Goal: Task Accomplishment & Management: Use online tool/utility

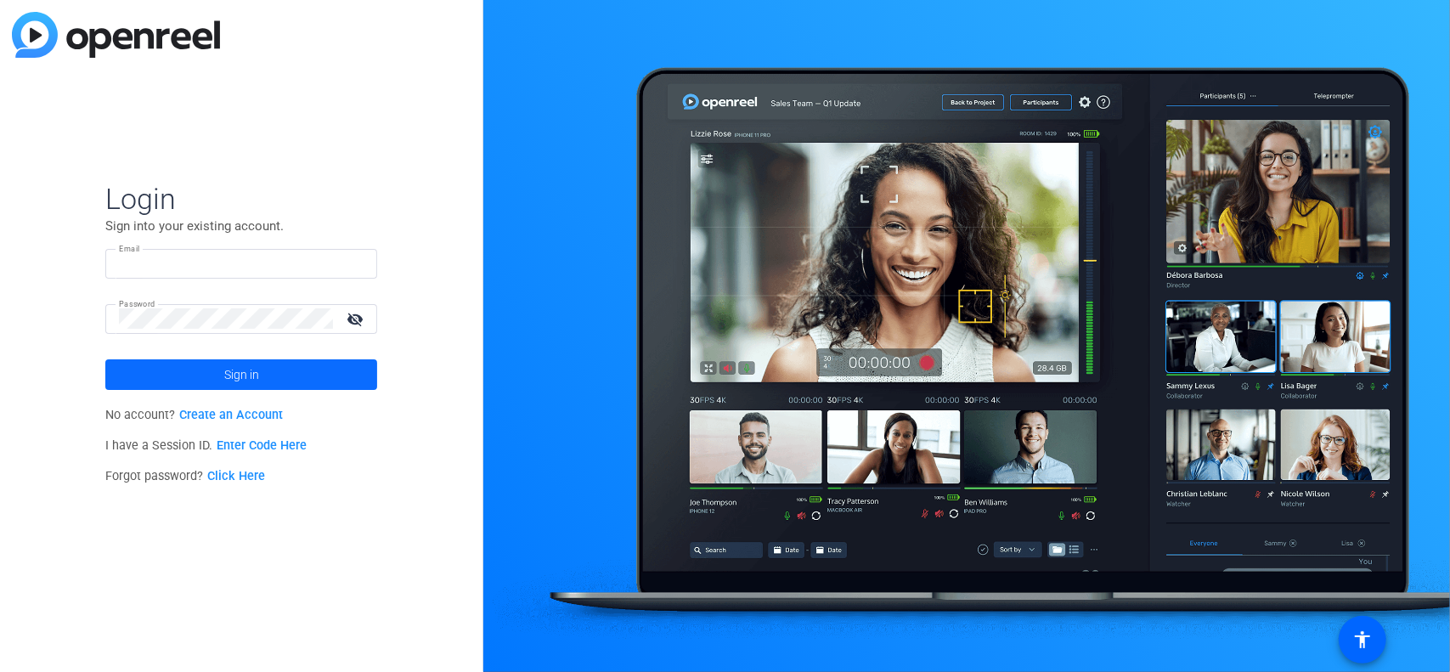
type input "[EMAIL_ADDRESS][DOMAIN_NAME]"
click at [248, 373] on span "Sign in" at bounding box center [241, 374] width 35 height 42
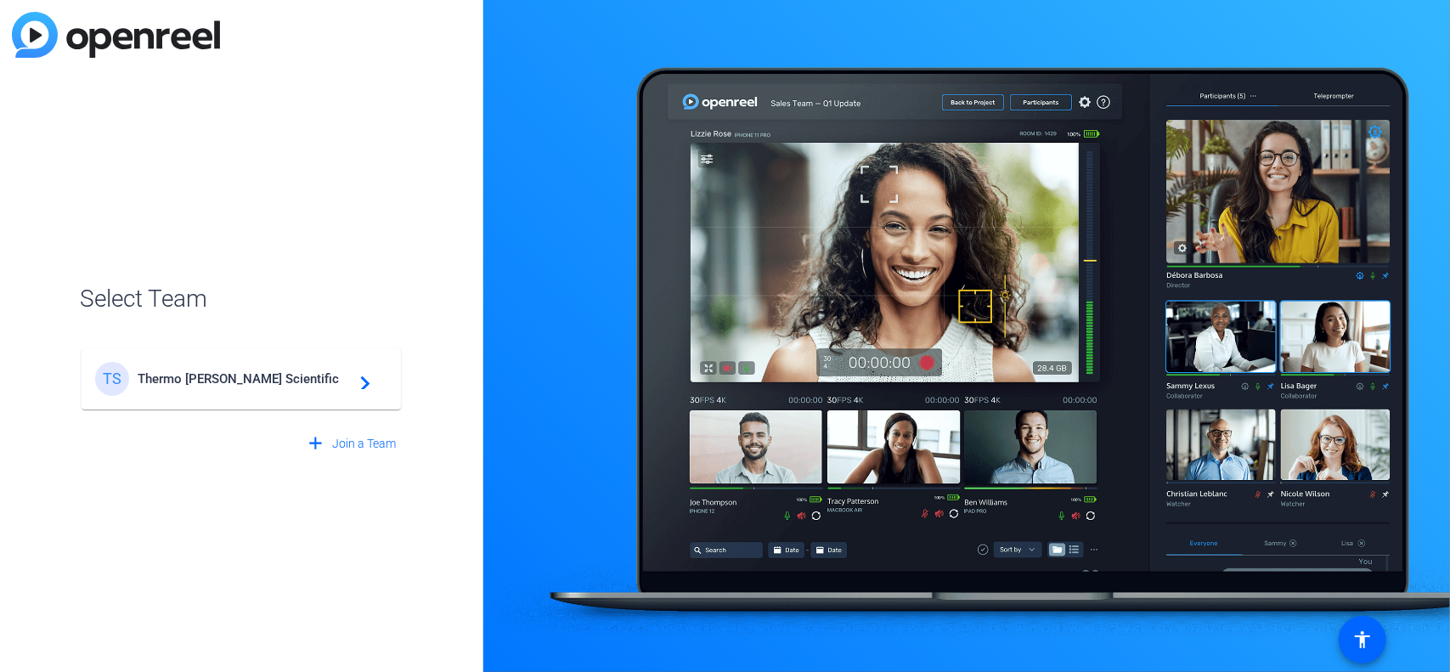
click at [226, 378] on span "Thermo [PERSON_NAME] Scientific" at bounding box center [244, 378] width 212 height 15
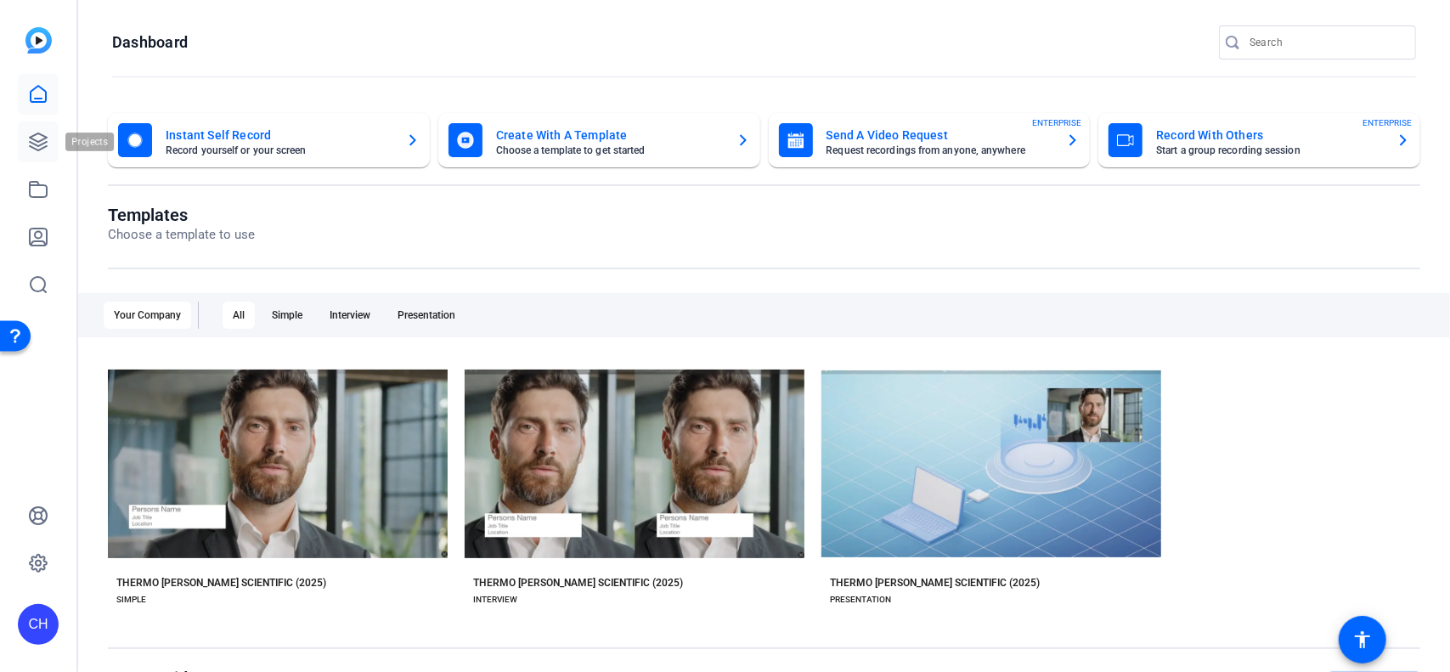
click at [32, 150] on icon at bounding box center [38, 142] width 20 height 20
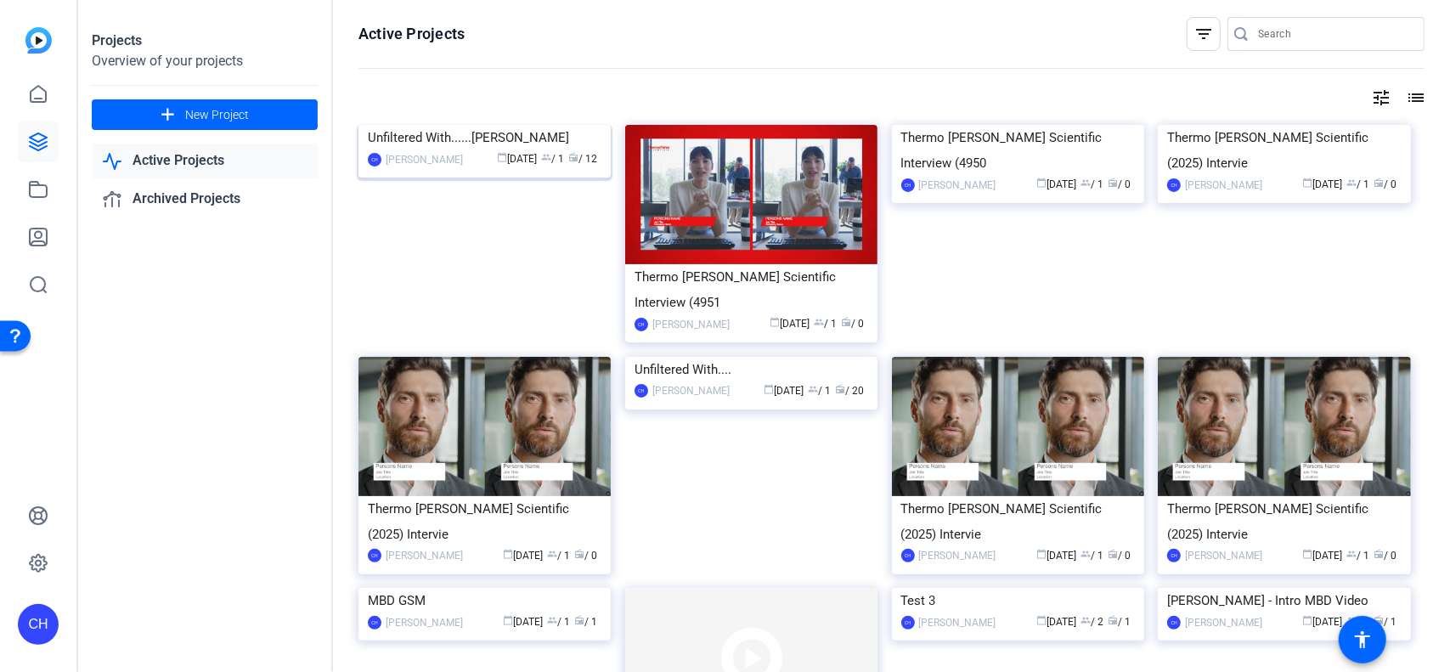
click at [449, 125] on img at bounding box center [485, 125] width 252 height 0
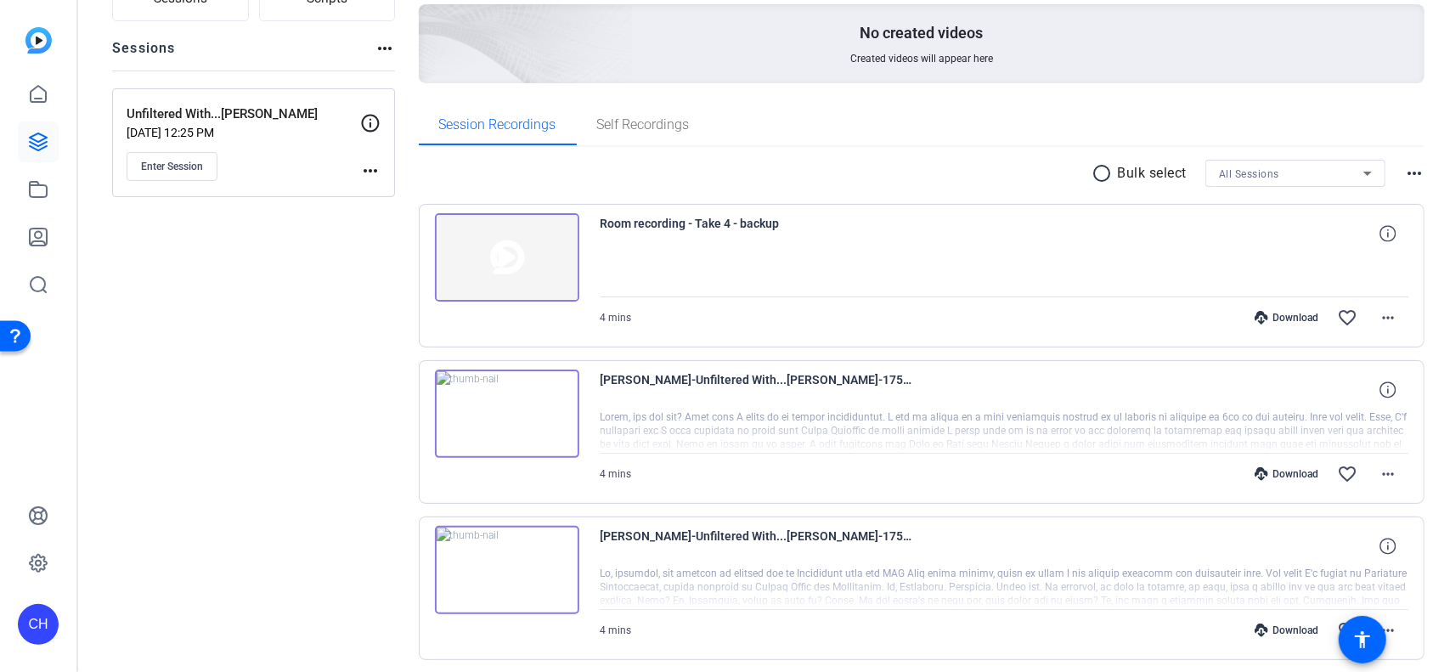
scroll to position [255, 0]
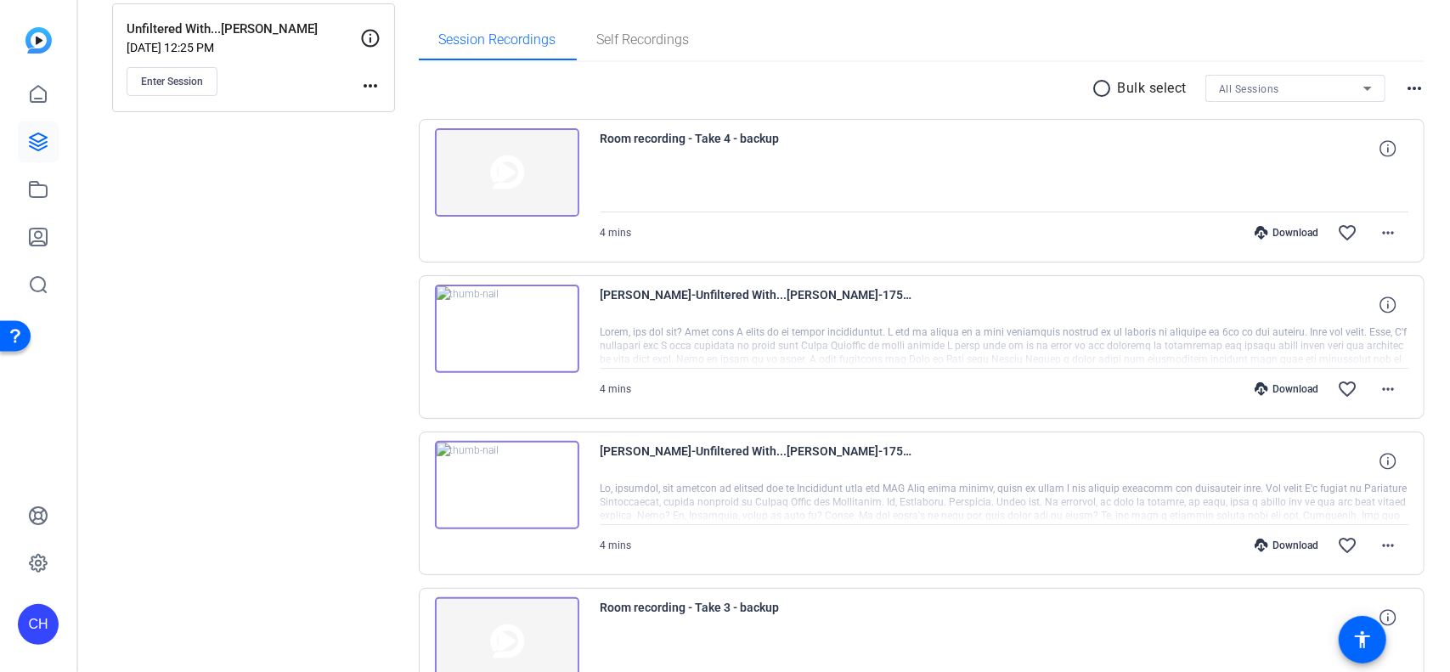
click at [491, 478] on img at bounding box center [507, 485] width 144 height 88
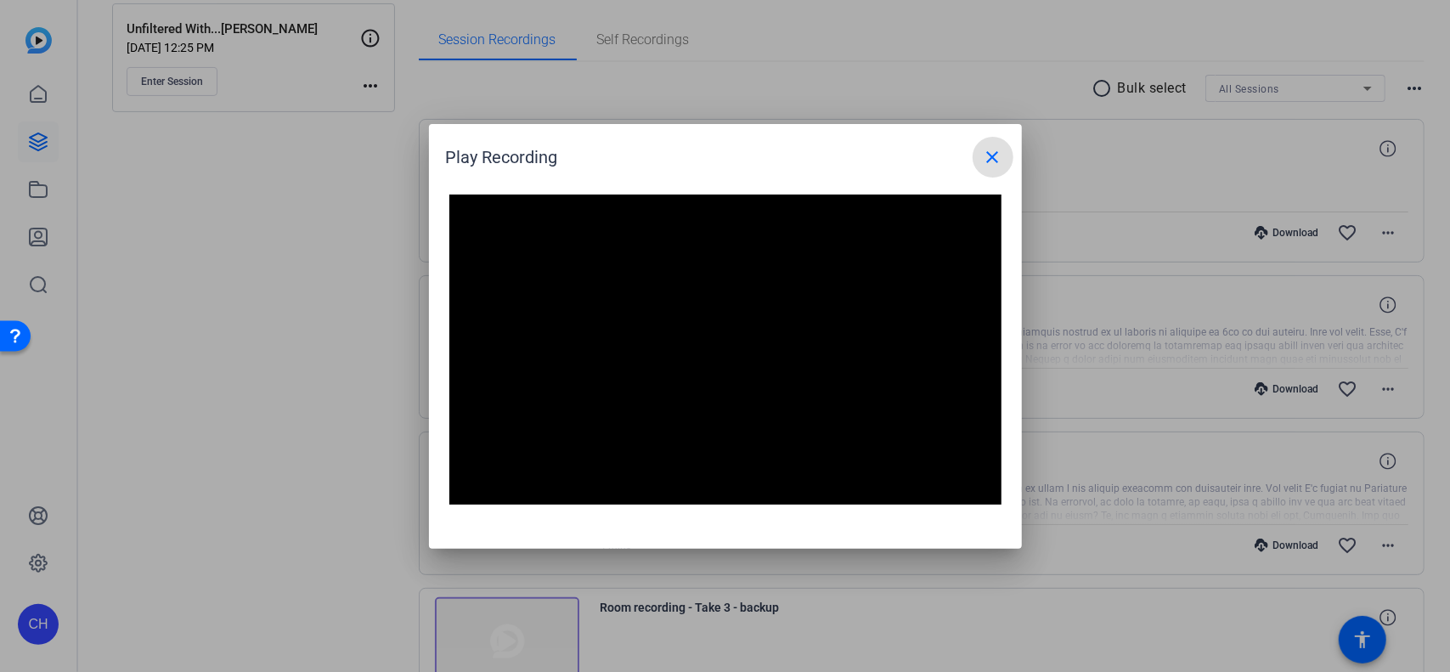
click at [999, 161] on mat-icon "close" at bounding box center [993, 157] width 20 height 20
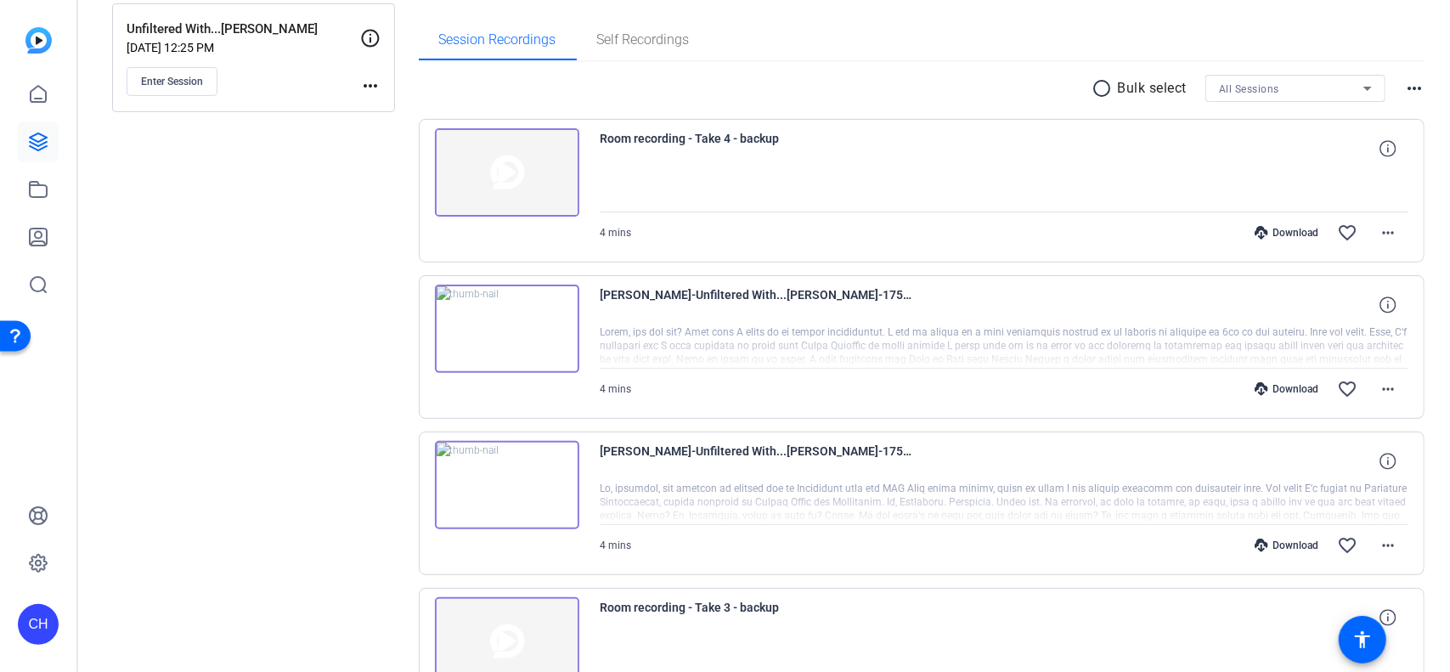
click at [1291, 540] on div "Download" at bounding box center [1286, 546] width 81 height 14
click at [1290, 382] on div "Download" at bounding box center [1286, 389] width 81 height 14
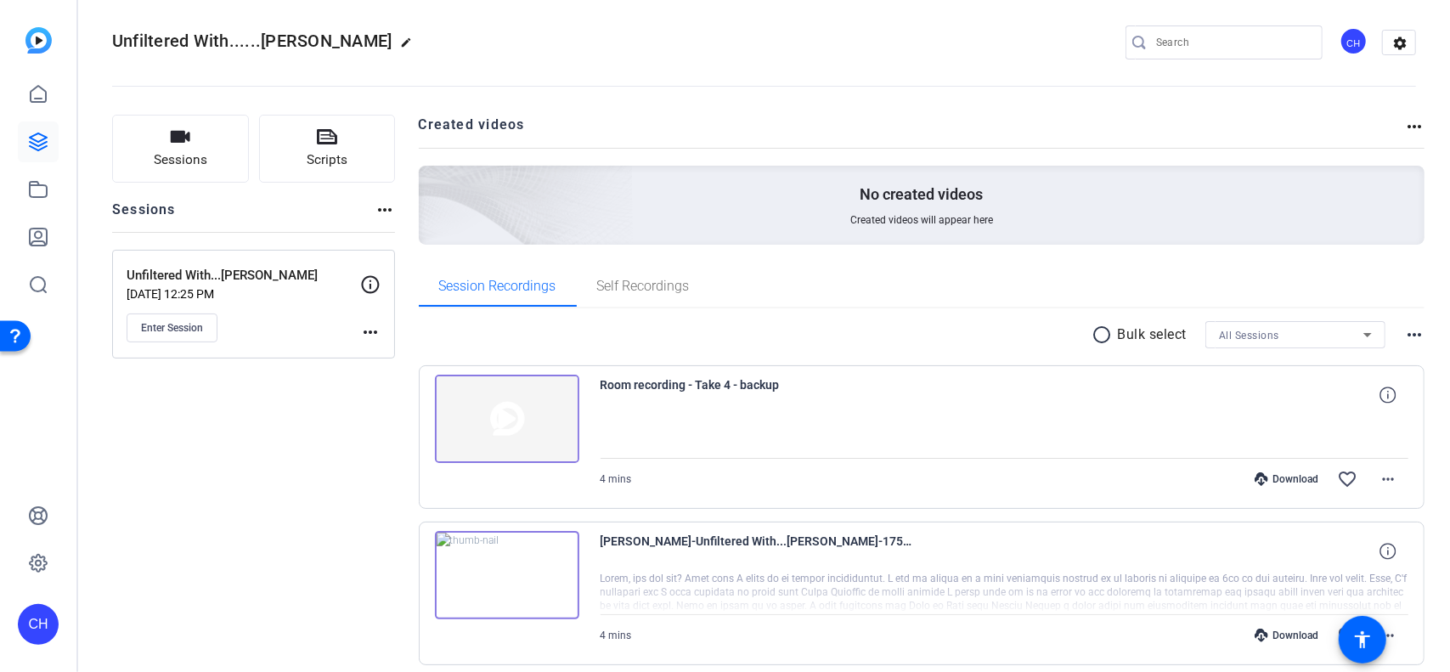
scroll to position [0, 0]
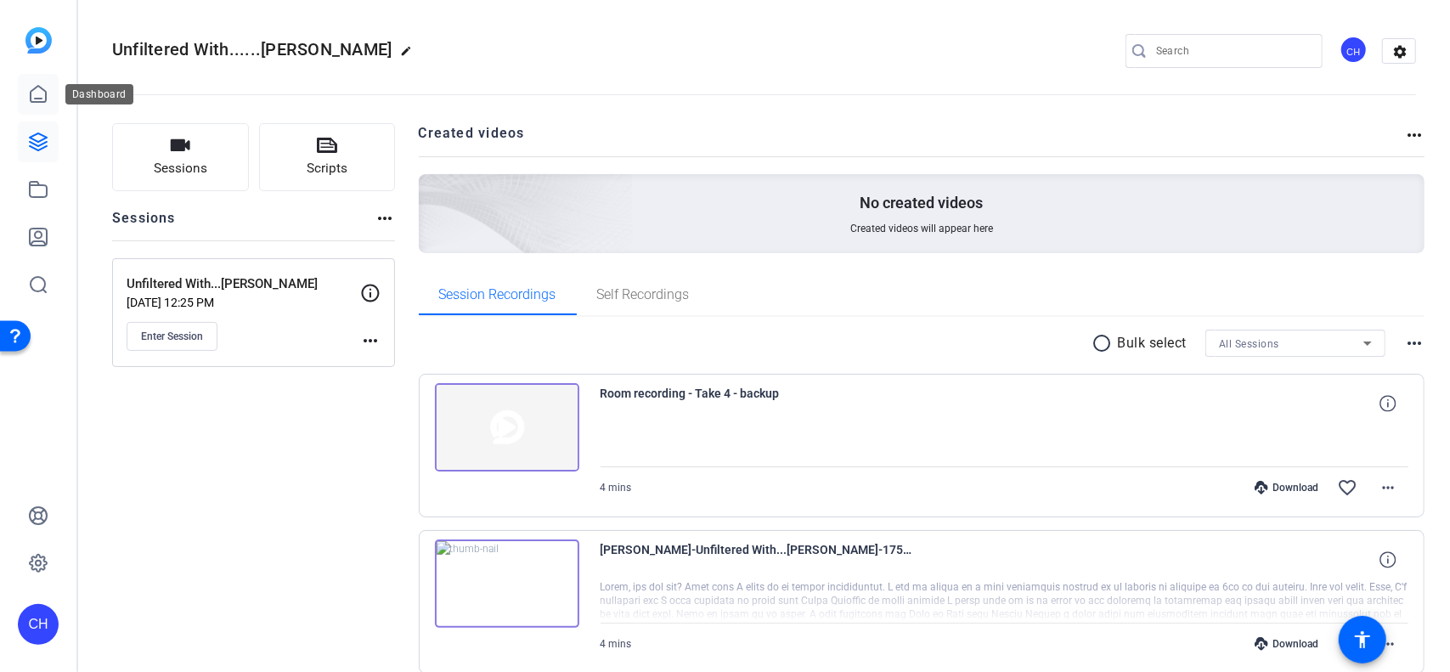
click at [52, 103] on link at bounding box center [38, 94] width 41 height 41
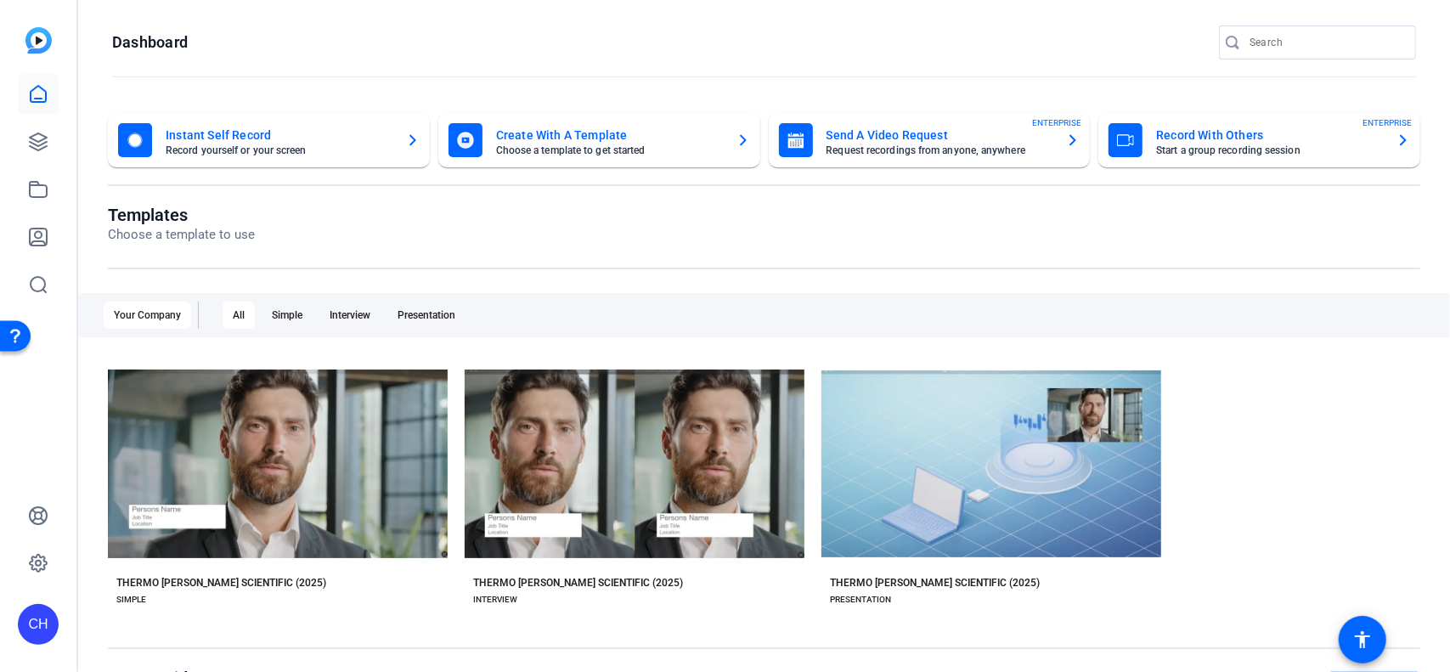
click at [554, 133] on mat-card-title "Create With A Template" at bounding box center [609, 135] width 227 height 20
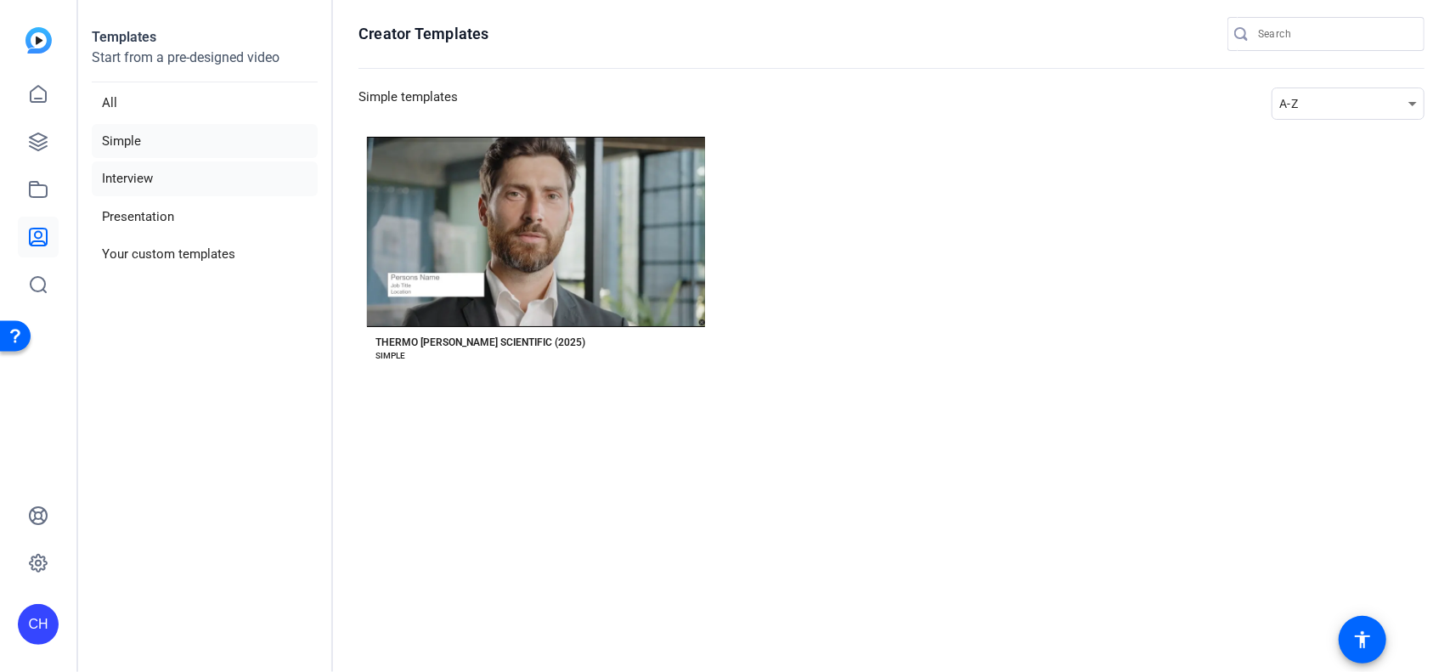
click at [122, 183] on li "Interview" at bounding box center [205, 178] width 226 height 35
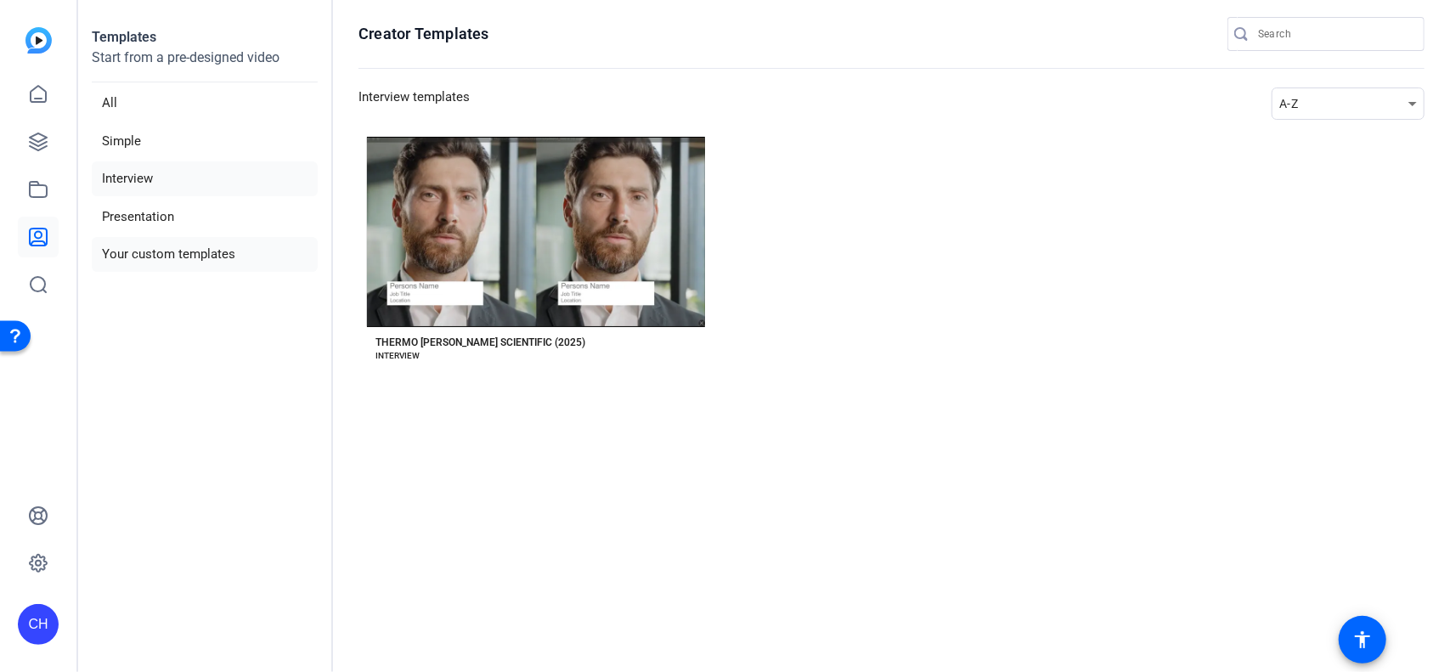
click at [158, 264] on li "Your custom templates" at bounding box center [205, 254] width 226 height 35
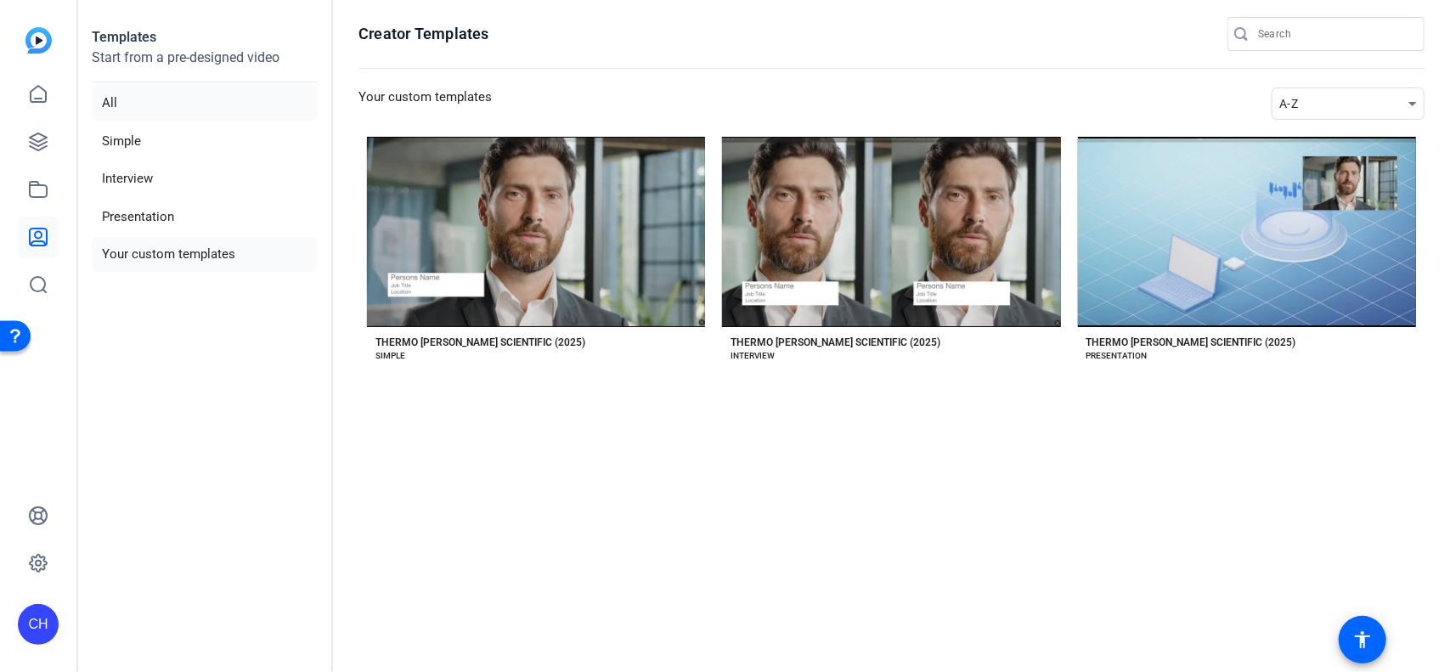
click at [110, 106] on li "All" at bounding box center [205, 103] width 226 height 35
click at [133, 142] on li "Simple" at bounding box center [205, 141] width 226 height 35
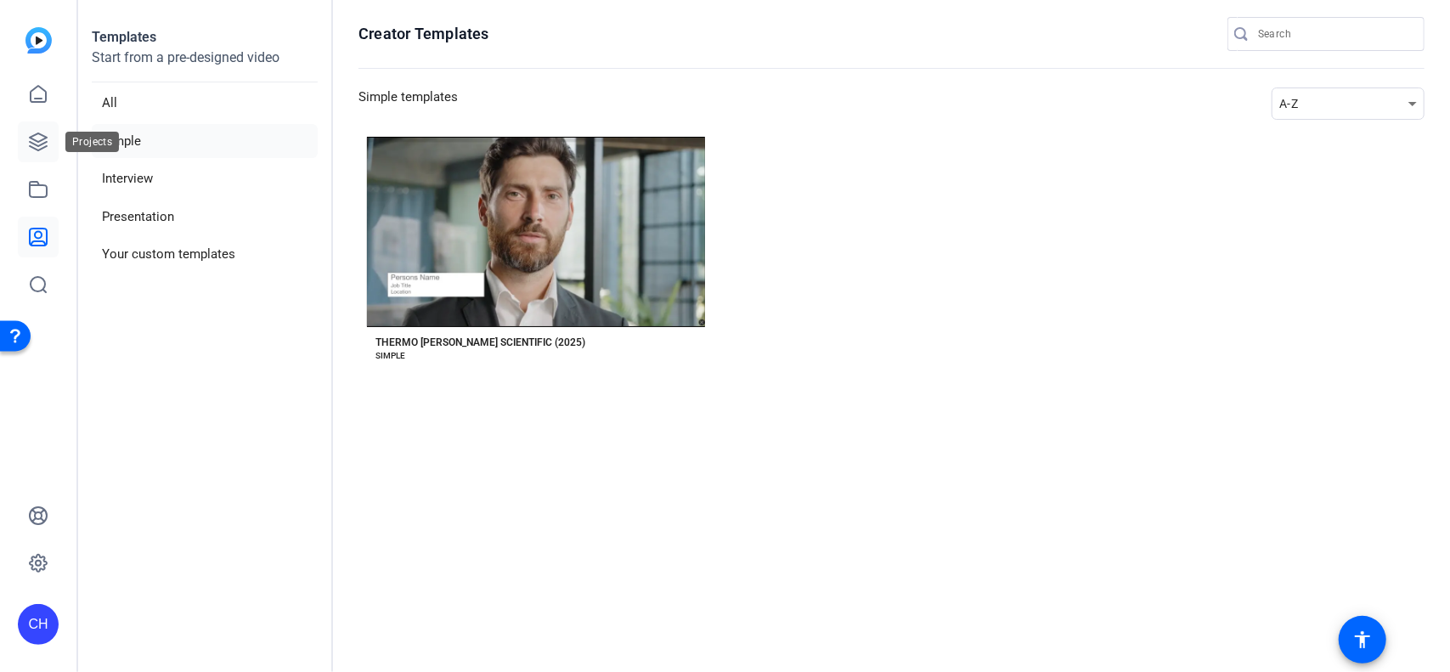
click at [37, 147] on icon at bounding box center [38, 142] width 20 height 20
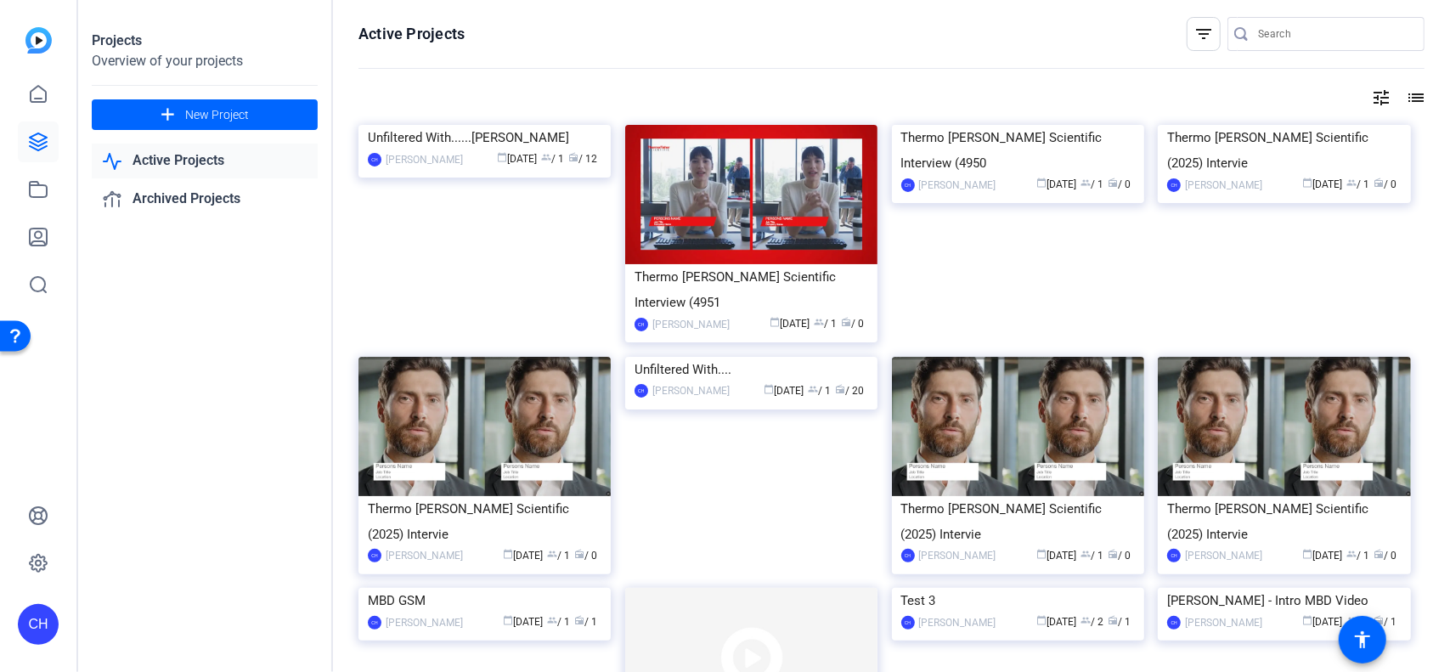
click at [739, 200] on img at bounding box center [751, 194] width 252 height 139
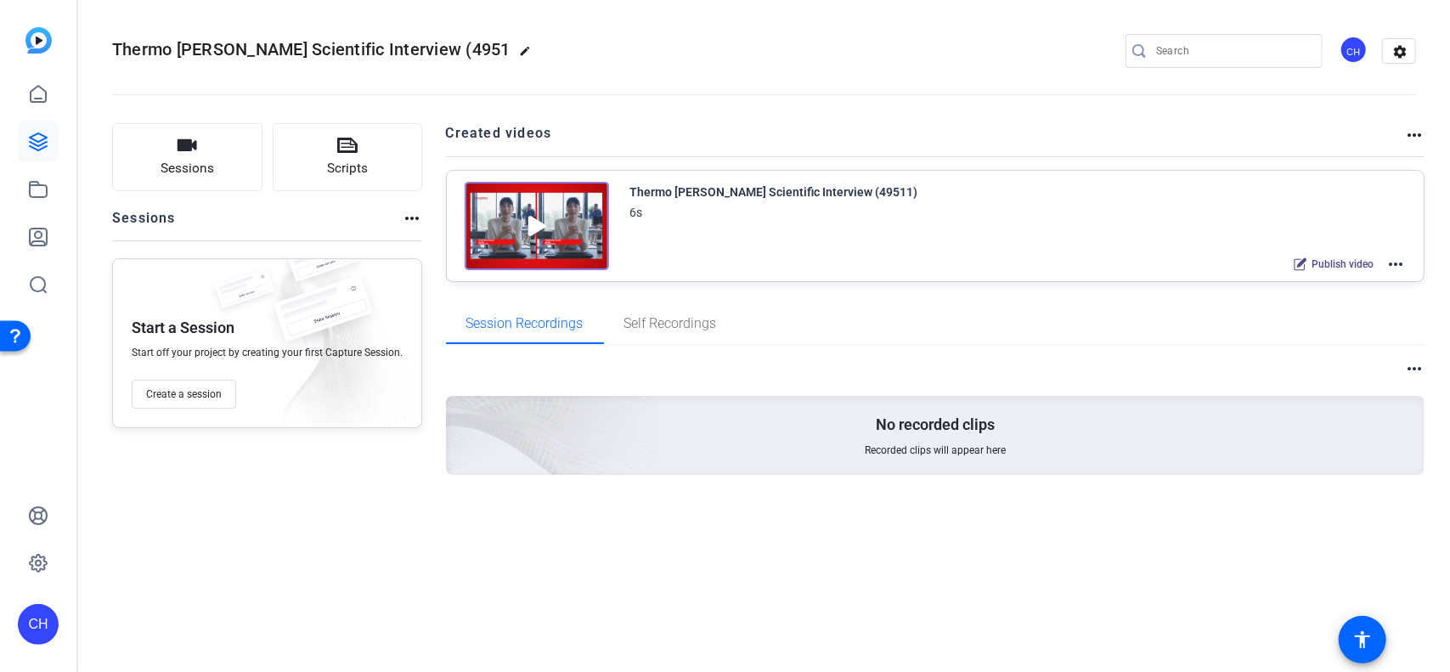
click at [508, 229] on img at bounding box center [537, 226] width 144 height 88
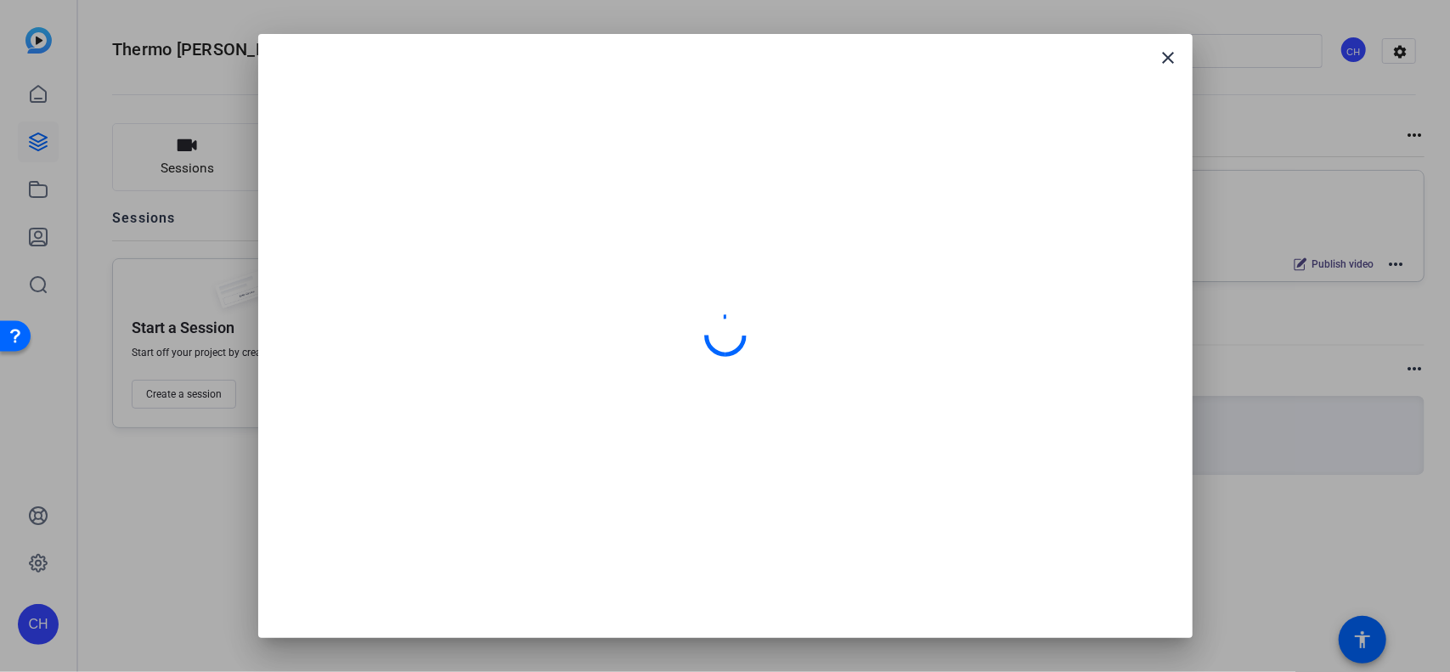
click at [623, 471] on div at bounding box center [726, 336] width 894 height 564
click at [1167, 43] on span at bounding box center [1169, 57] width 41 height 41
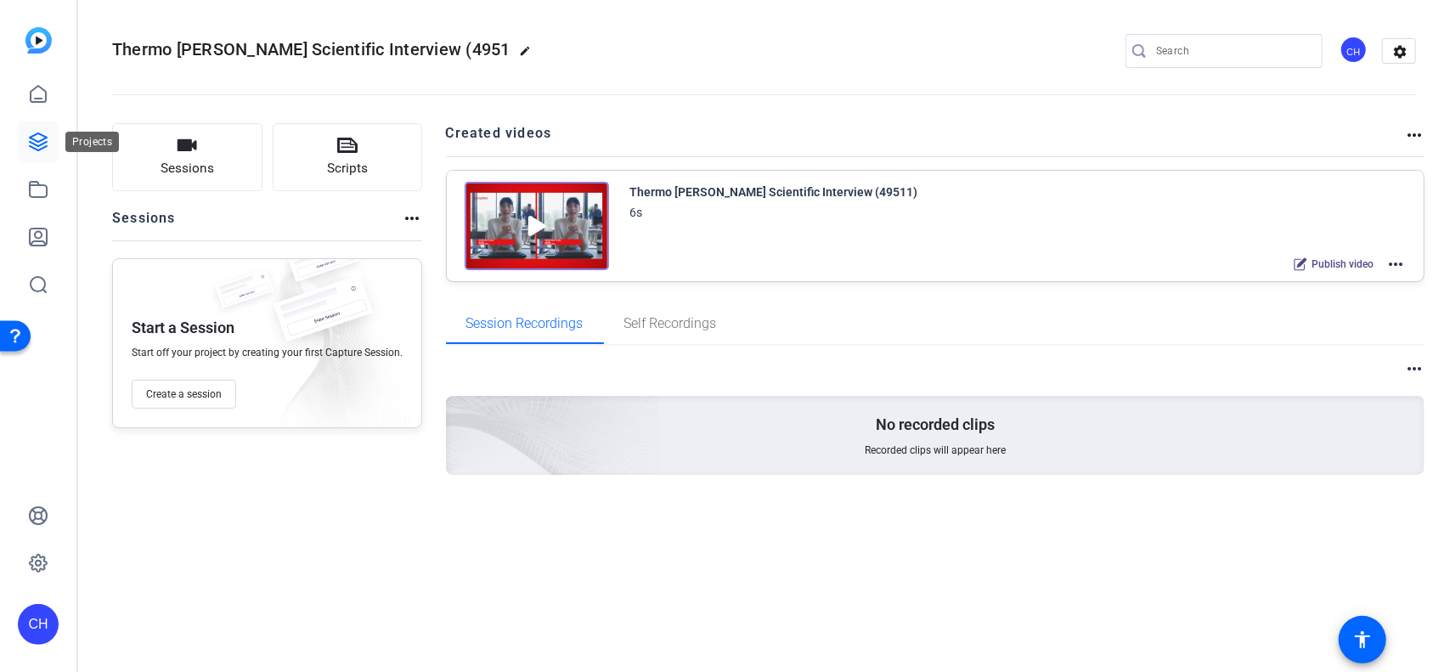
click at [37, 138] on icon at bounding box center [38, 142] width 20 height 20
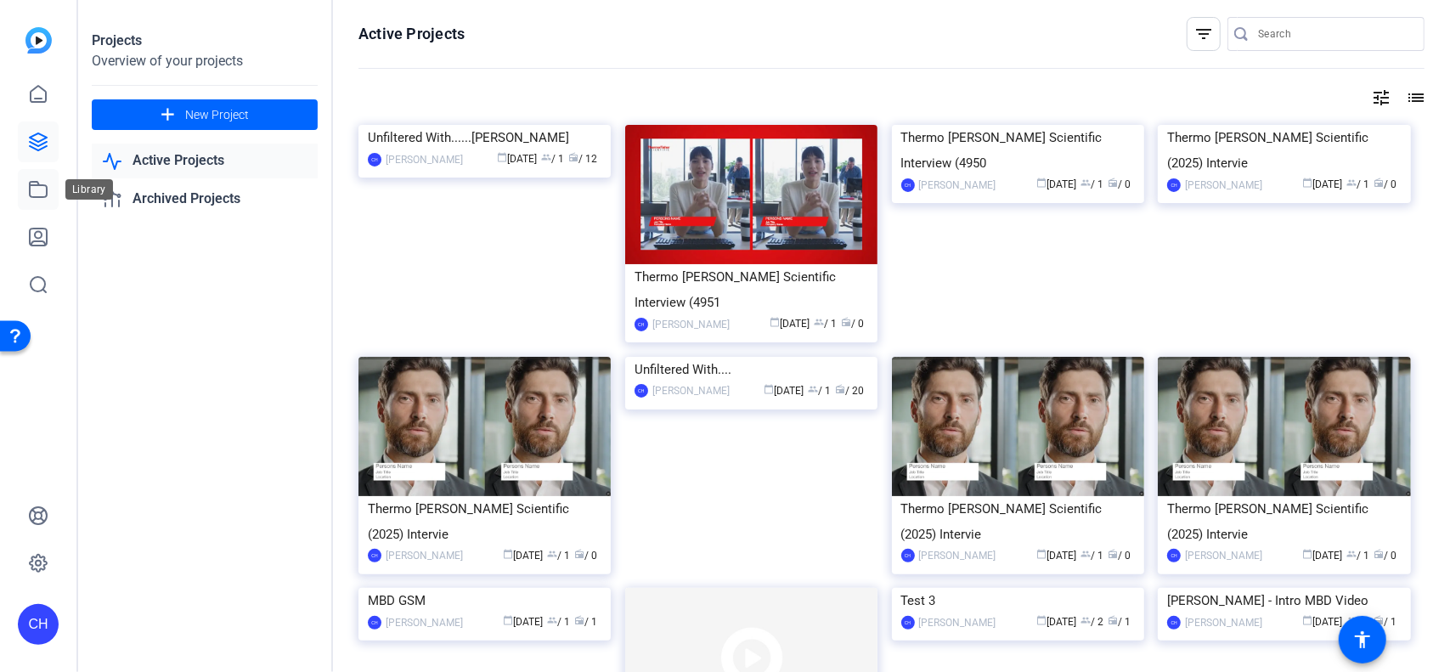
click at [34, 195] on icon at bounding box center [38, 189] width 20 height 20
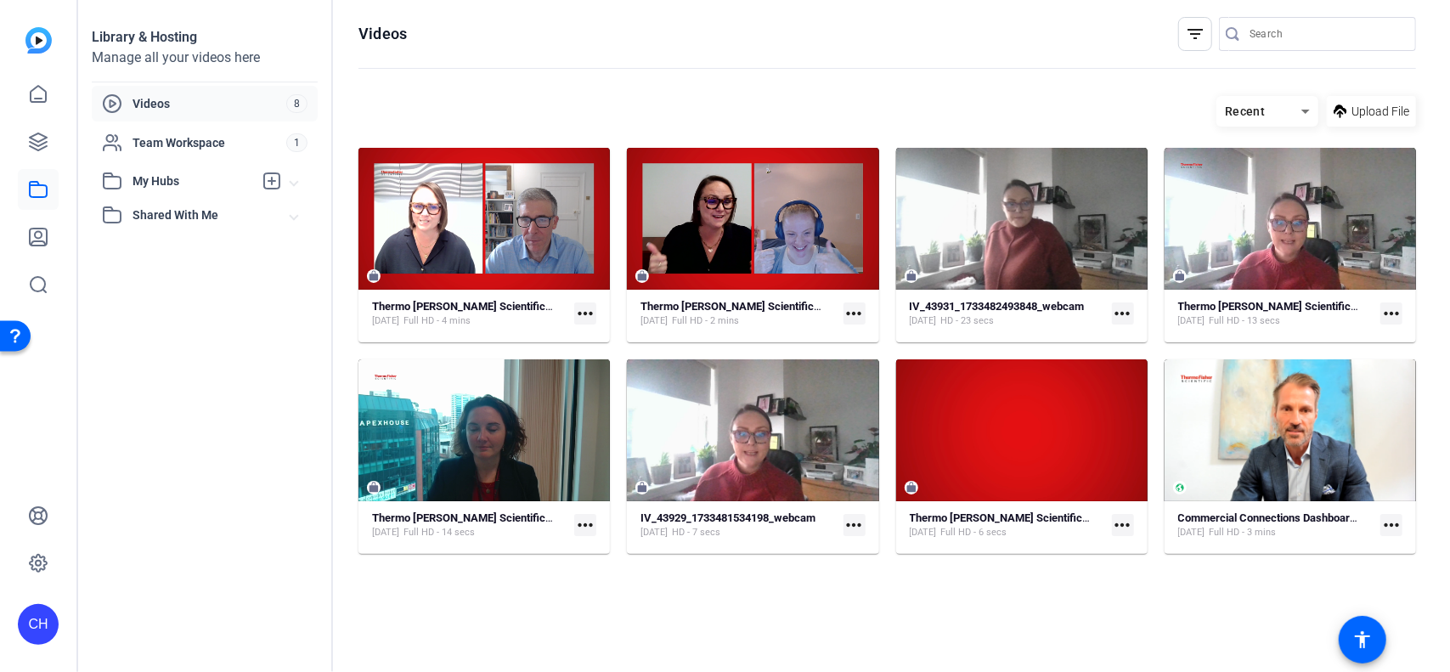
click at [595, 312] on mat-icon "more_horiz" at bounding box center [585, 313] width 22 height 22
click at [36, 239] on div at bounding box center [725, 336] width 1450 height 672
click at [36, 239] on icon at bounding box center [38, 237] width 20 height 20
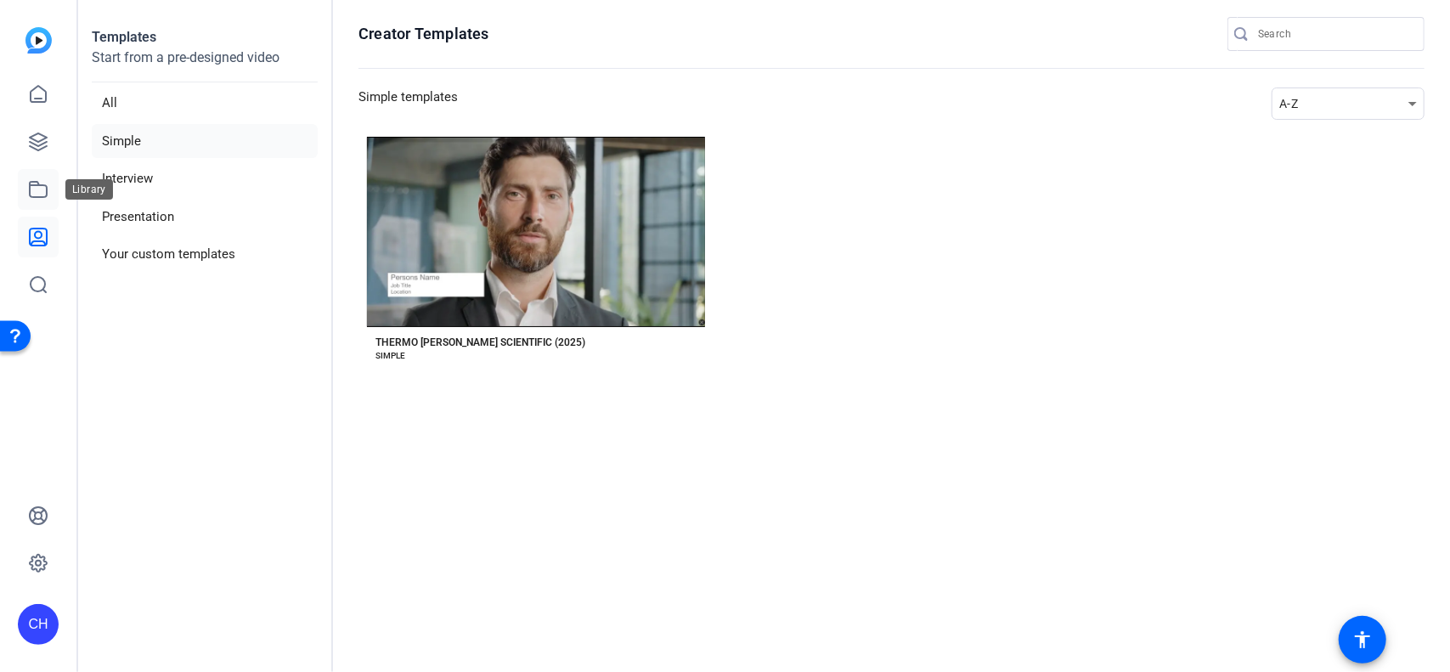
click at [41, 193] on icon at bounding box center [38, 189] width 20 height 20
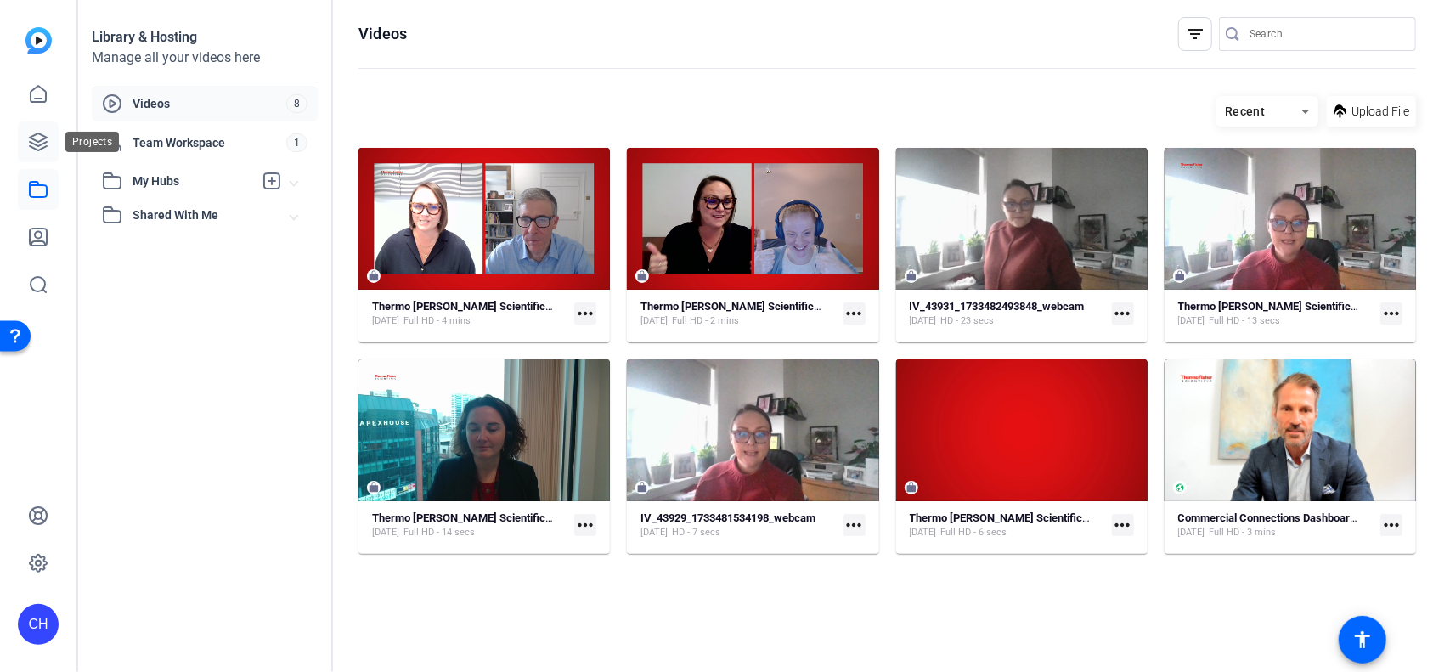
click at [44, 128] on link at bounding box center [38, 141] width 41 height 41
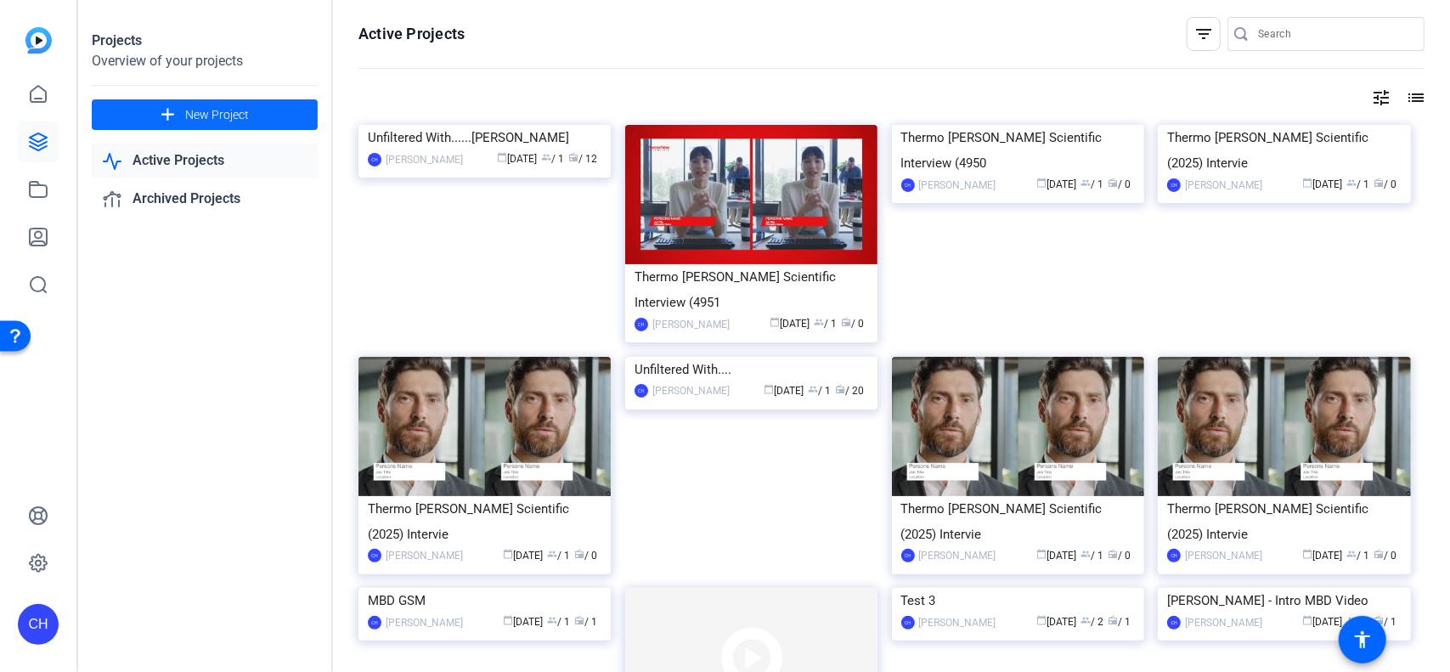
click at [235, 115] on span "New Project" at bounding box center [217, 115] width 64 height 18
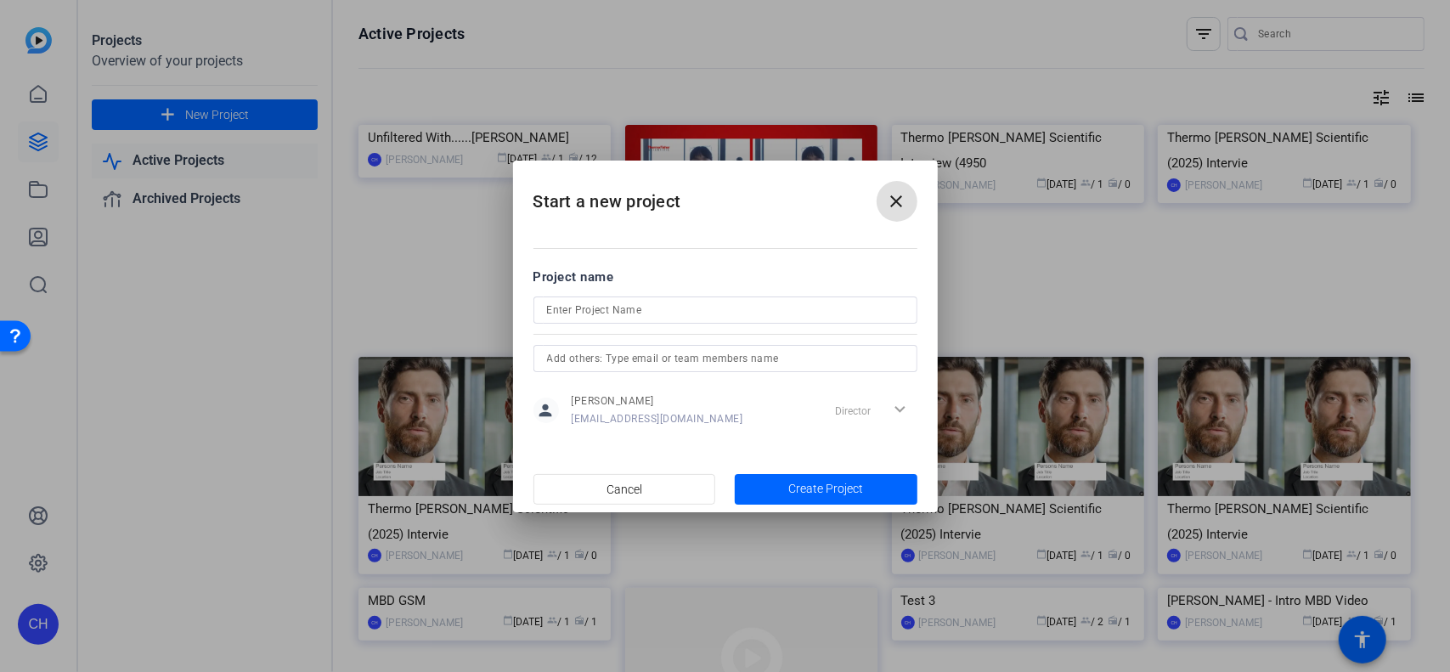
click at [906, 200] on mat-icon "close" at bounding box center [897, 201] width 20 height 20
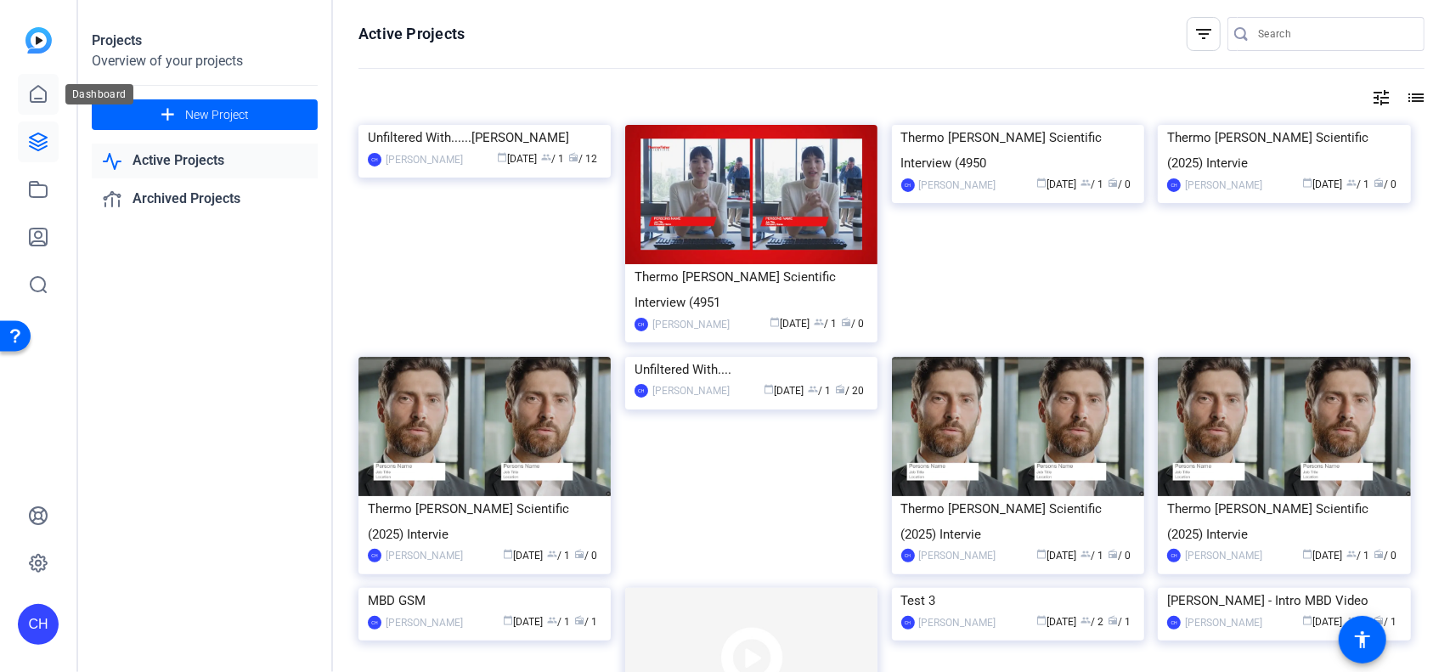
click at [31, 91] on icon at bounding box center [38, 94] width 15 height 16
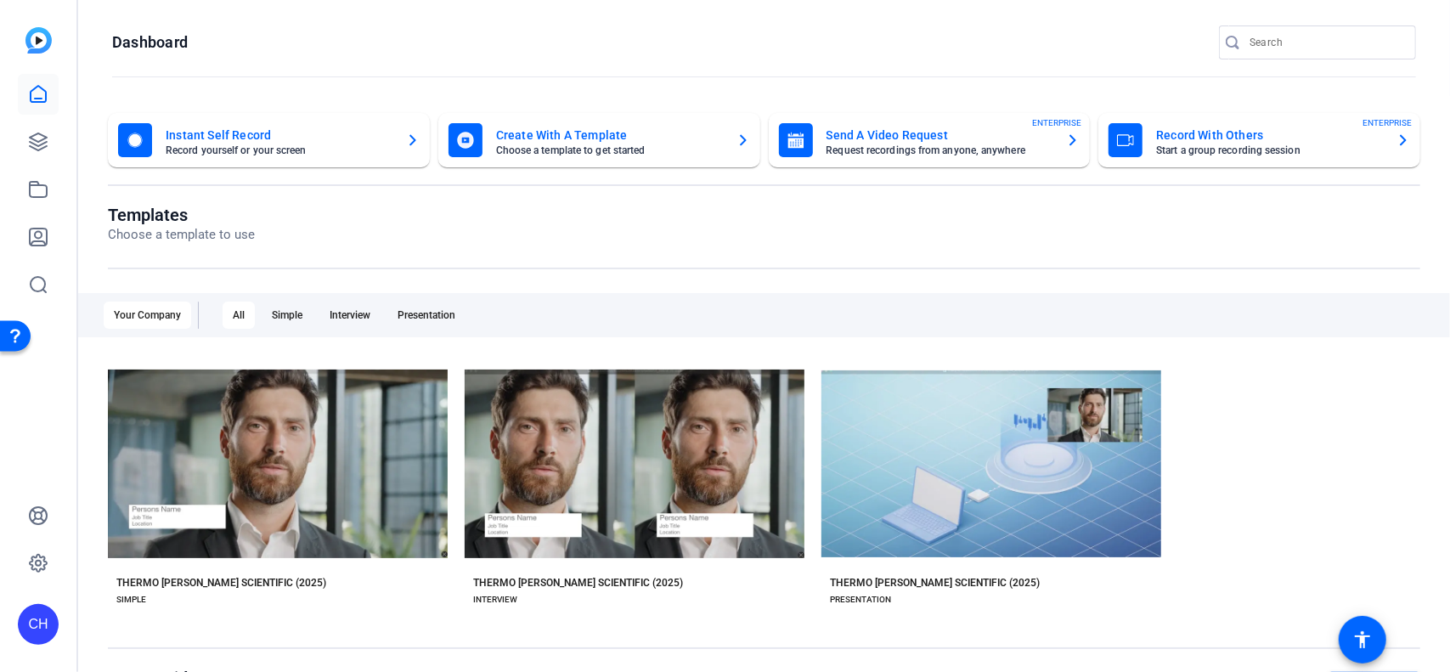
click at [714, 137] on mat-card-title "Create With A Template" at bounding box center [609, 135] width 227 height 20
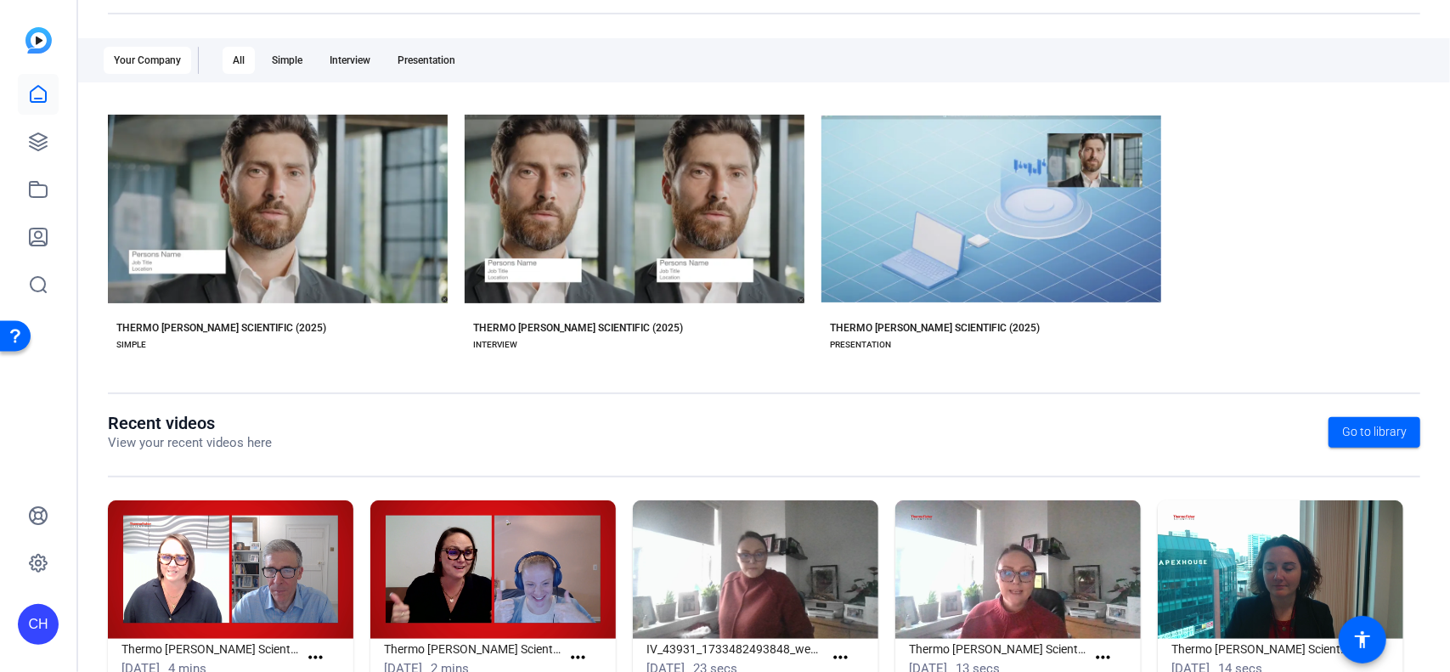
scroll to position [311, 0]
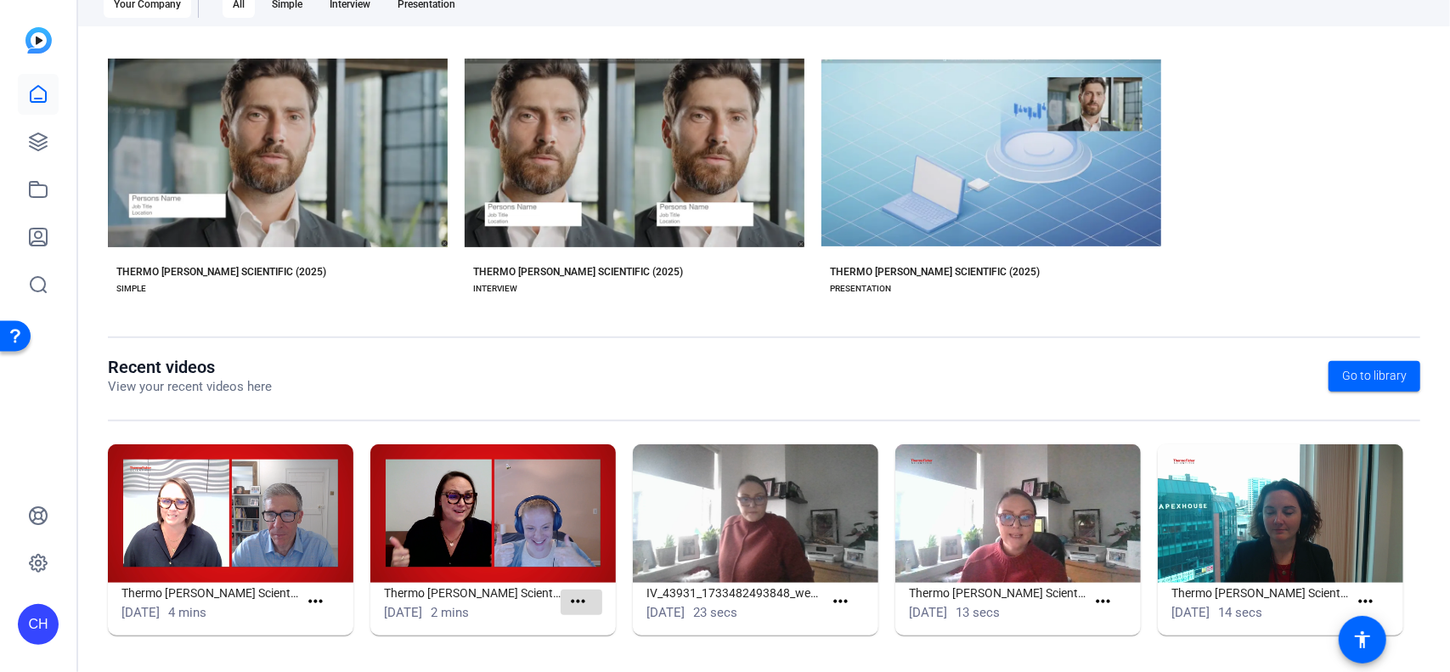
click at [581, 601] on mat-icon "more_horiz" at bounding box center [577, 601] width 21 height 21
click at [246, 613] on div at bounding box center [725, 336] width 1450 height 672
click at [236, 603] on div "[DATE] 4 mins" at bounding box center [209, 613] width 177 height 20
click at [236, 589] on h1 "Thermo [PERSON_NAME] Scientific Interview (49500)" at bounding box center [209, 593] width 177 height 20
click at [172, 536] on img at bounding box center [231, 513] width 246 height 138
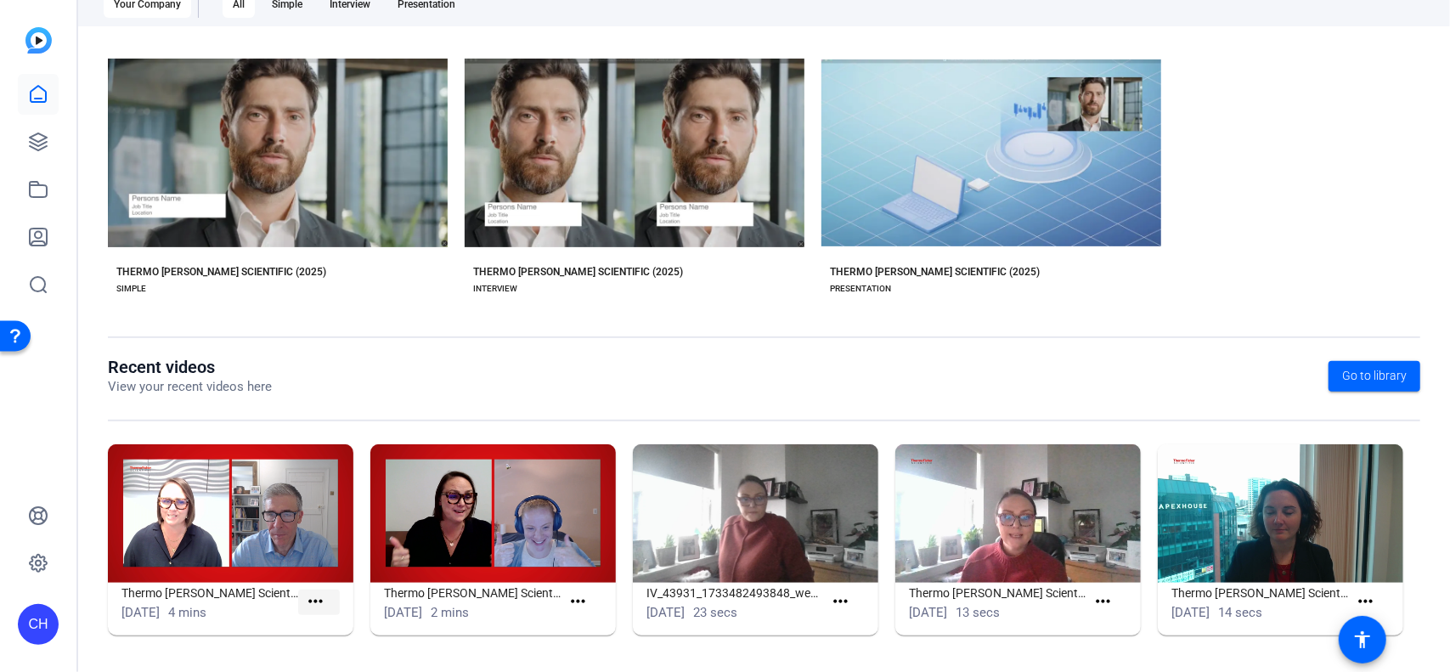
click at [306, 596] on mat-icon "more_horiz" at bounding box center [315, 601] width 21 height 21
click at [309, 619] on link "View" at bounding box center [350, 625] width 95 height 21
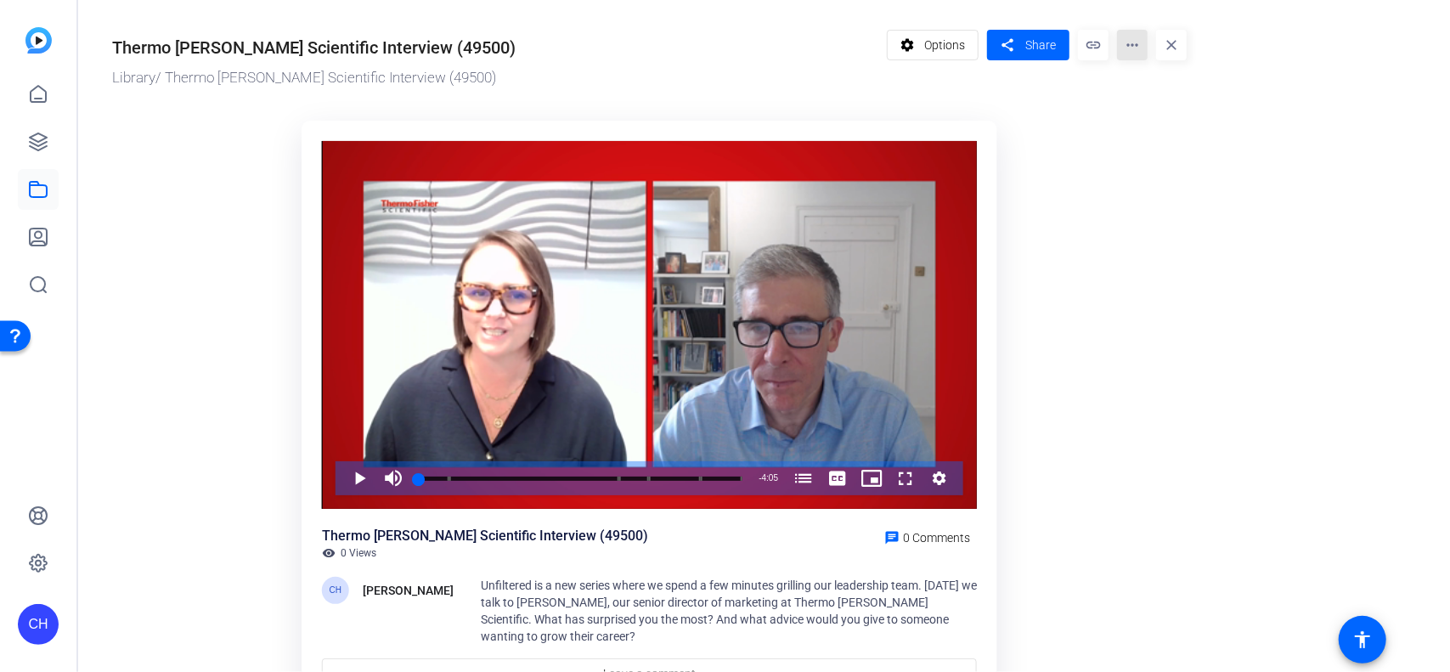
click at [1135, 48] on mat-icon "more_horiz" at bounding box center [1132, 45] width 31 height 31
click at [925, 49] on div at bounding box center [725, 336] width 1450 height 672
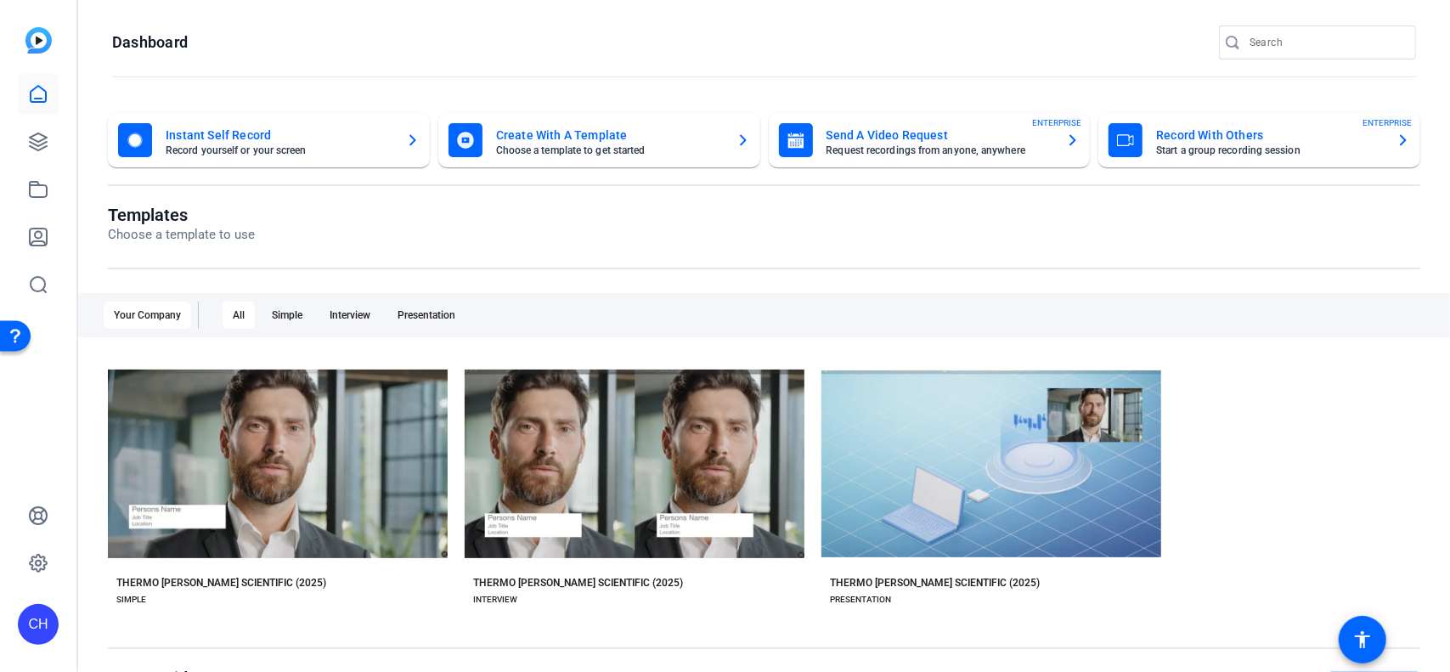
click at [737, 137] on icon "button" at bounding box center [744, 140] width 14 height 20
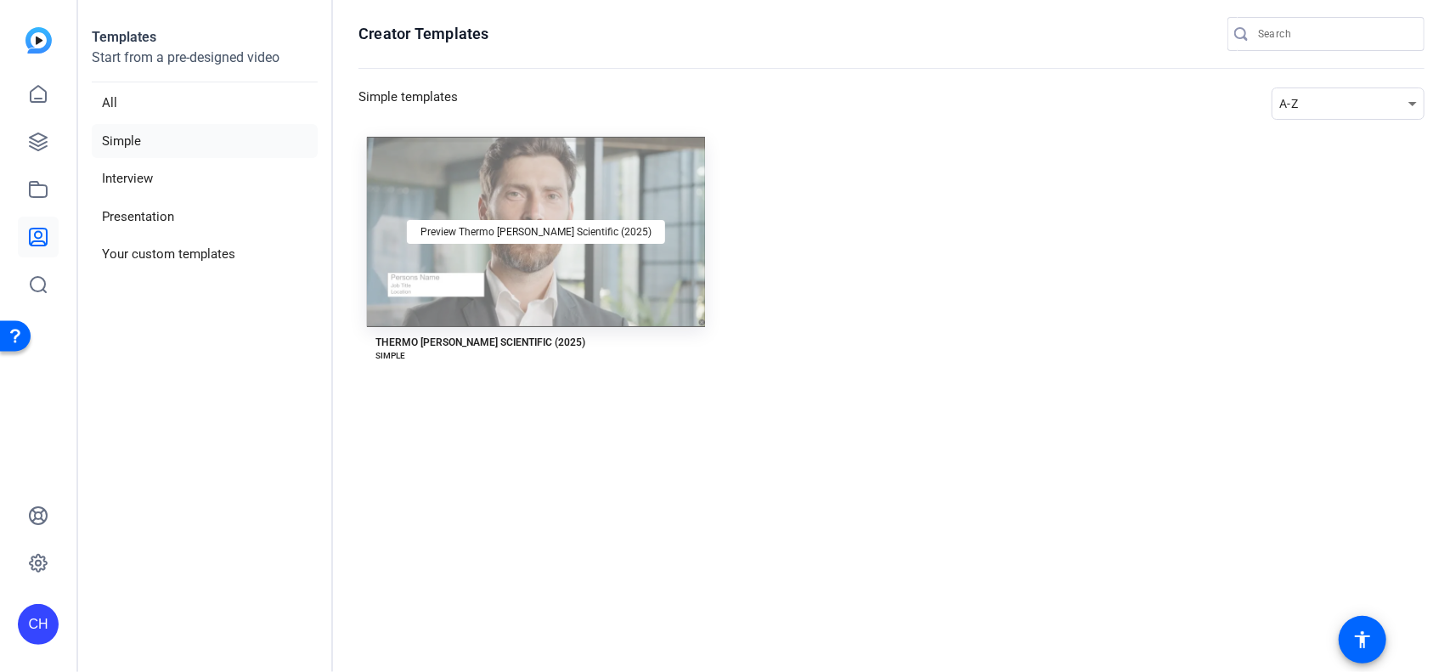
click at [523, 214] on div "Preview Thermo [PERSON_NAME] Scientific (2025)" at bounding box center [536, 232] width 338 height 190
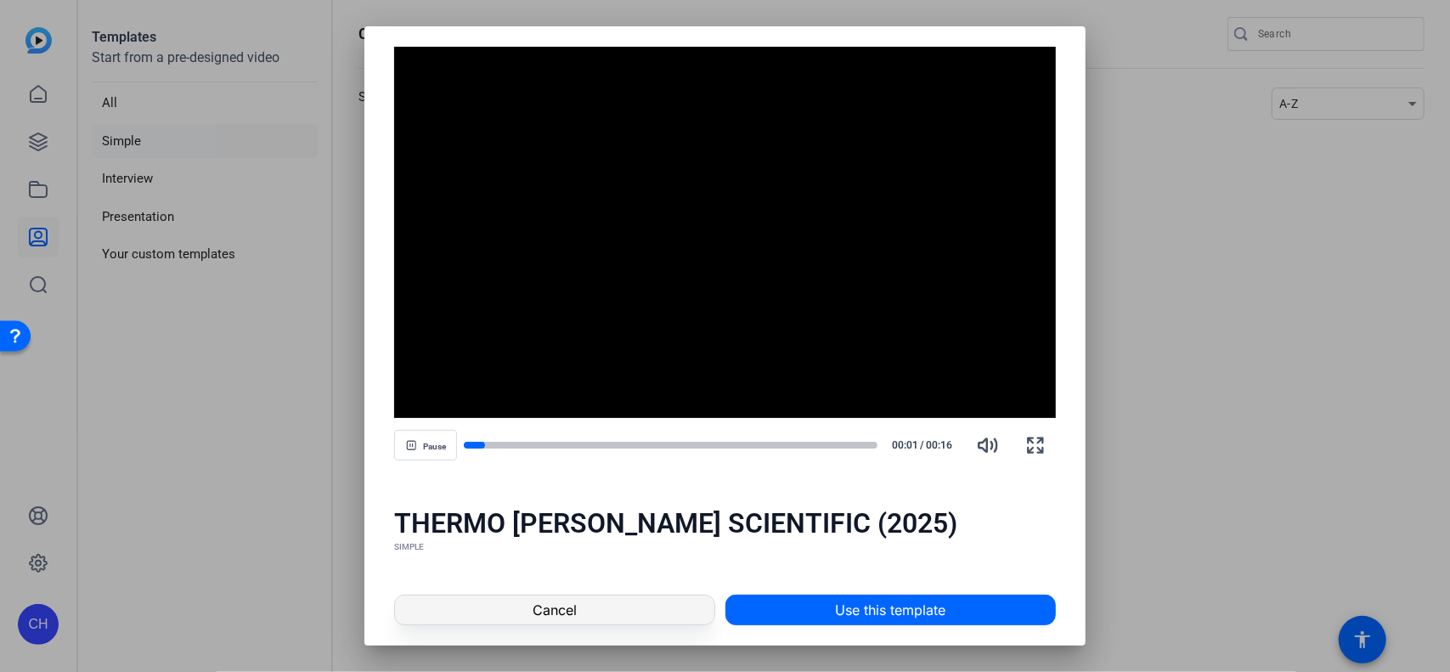
click at [525, 614] on span at bounding box center [554, 610] width 319 height 41
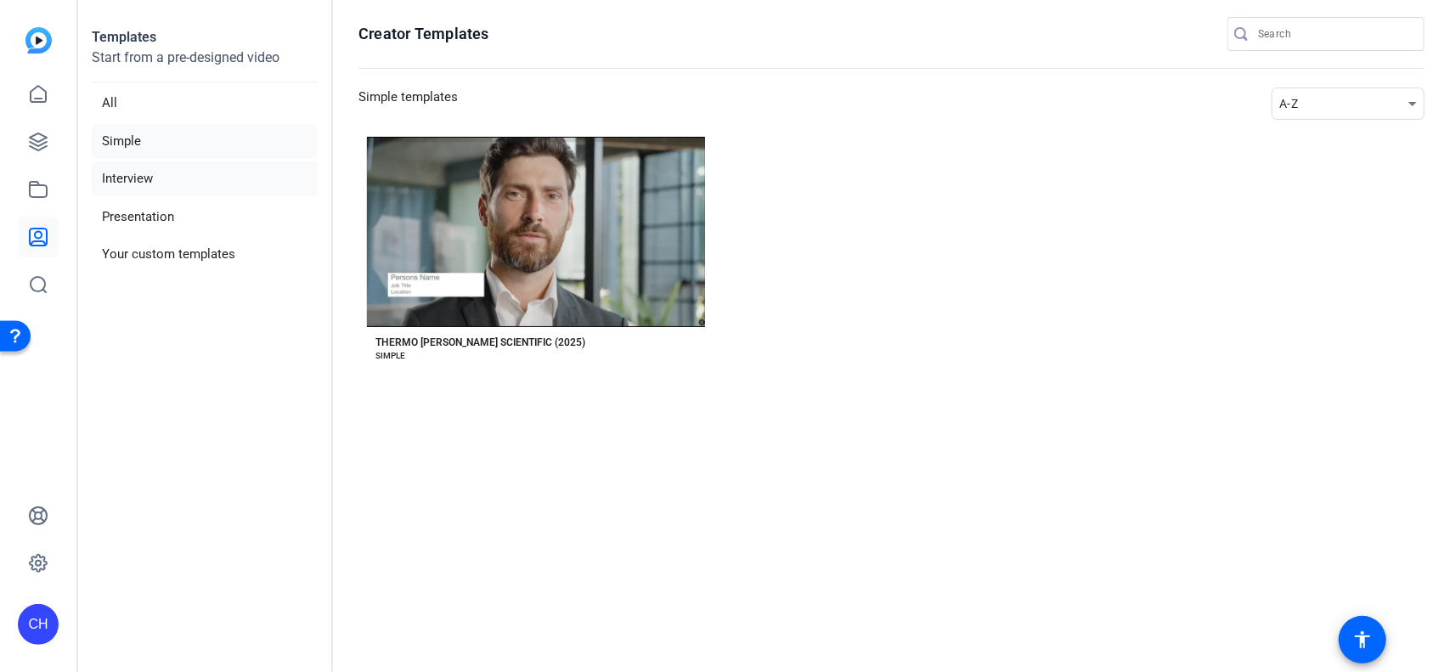
click at [105, 169] on li "Interview" at bounding box center [205, 178] width 226 height 35
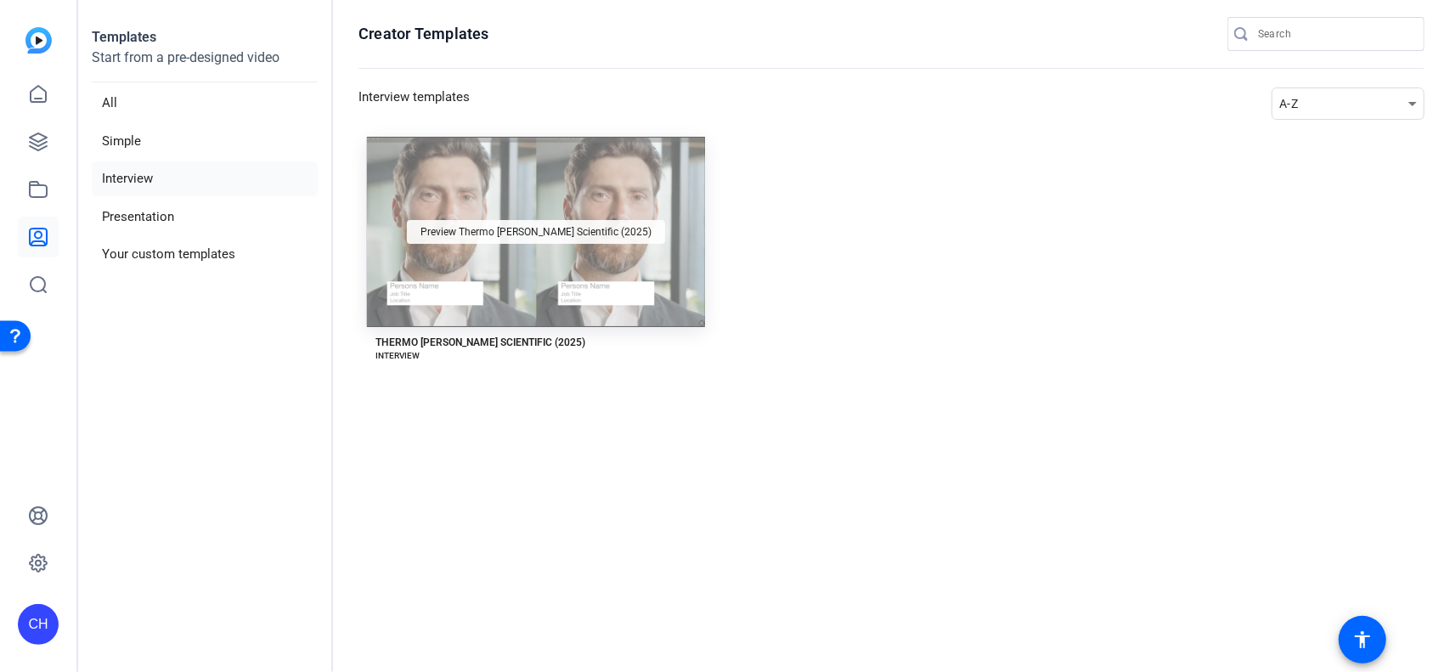
click at [535, 223] on div "Preview Thermo [PERSON_NAME] Scientific (2025)" at bounding box center [536, 232] width 258 height 24
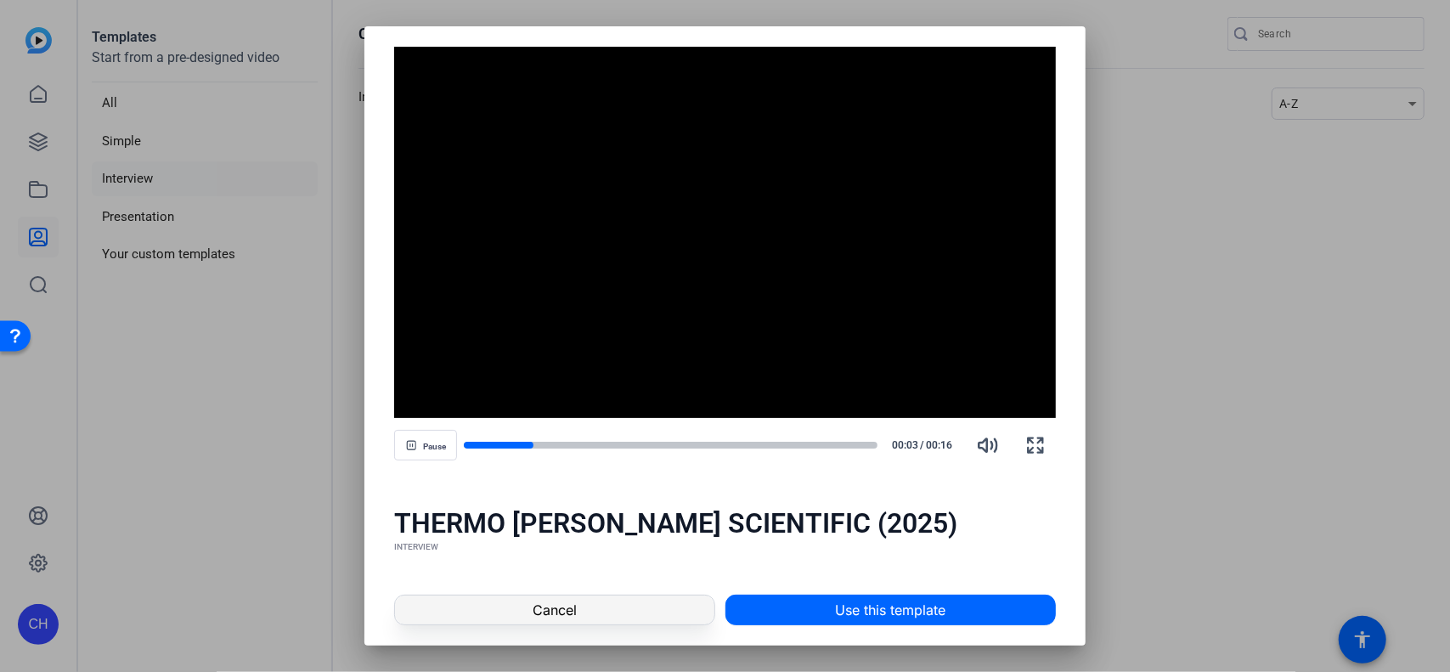
click at [508, 618] on span at bounding box center [554, 610] width 319 height 41
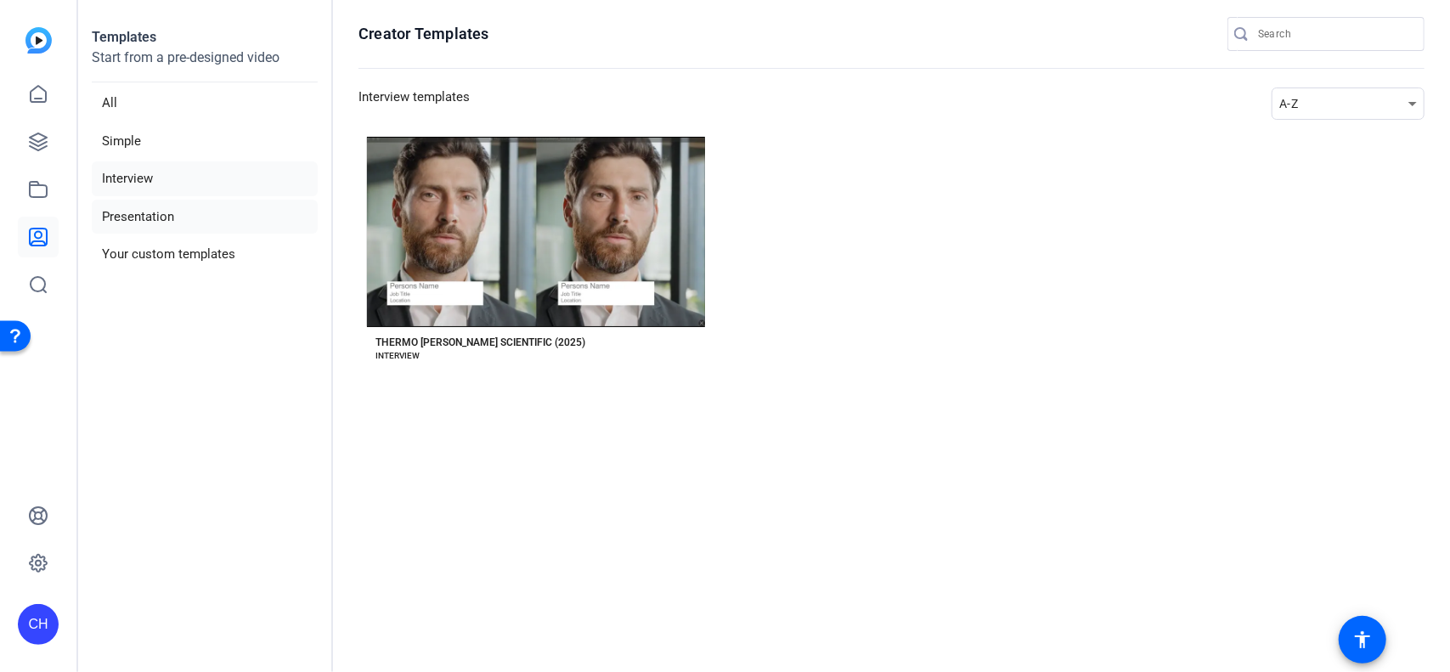
click at [141, 219] on li "Presentation" at bounding box center [205, 217] width 226 height 35
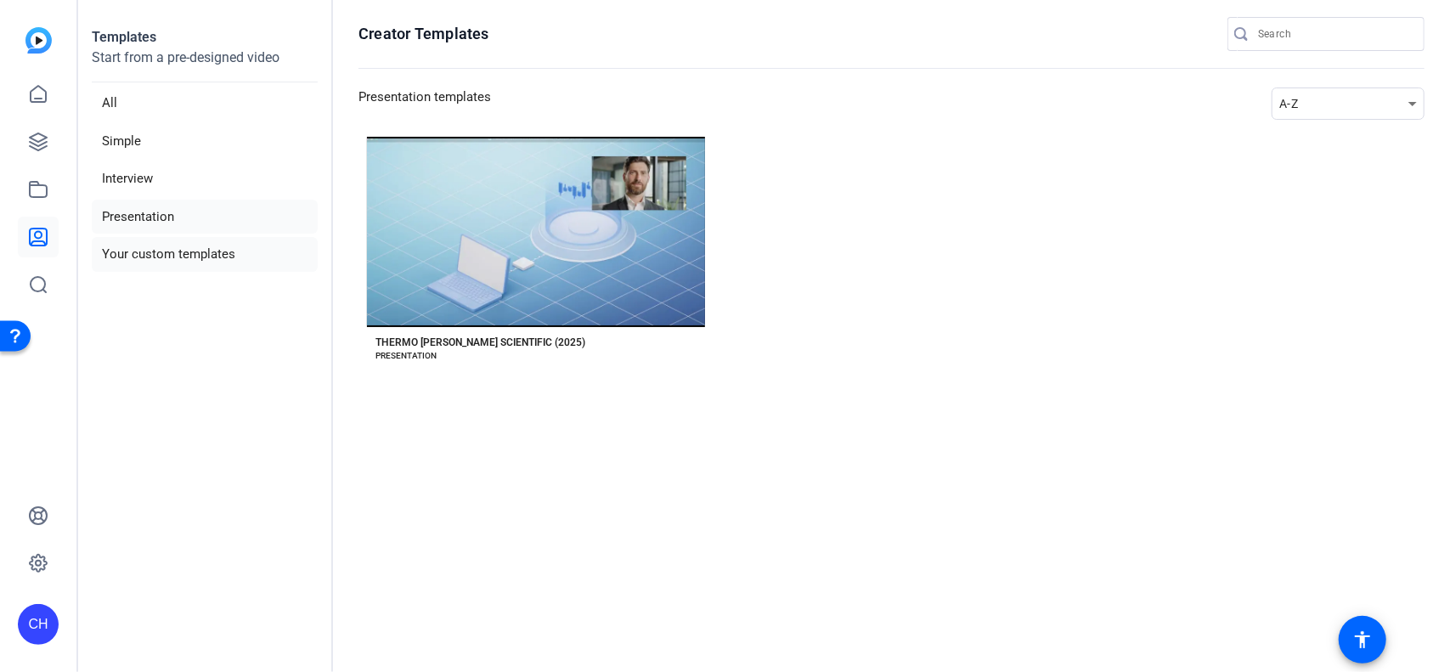
click at [144, 271] on aside "Templates Start from a pre-designed video All Simple Interview Presentation You…" at bounding box center [205, 336] width 255 height 672
click at [150, 257] on li "Your custom templates" at bounding box center [205, 254] width 226 height 35
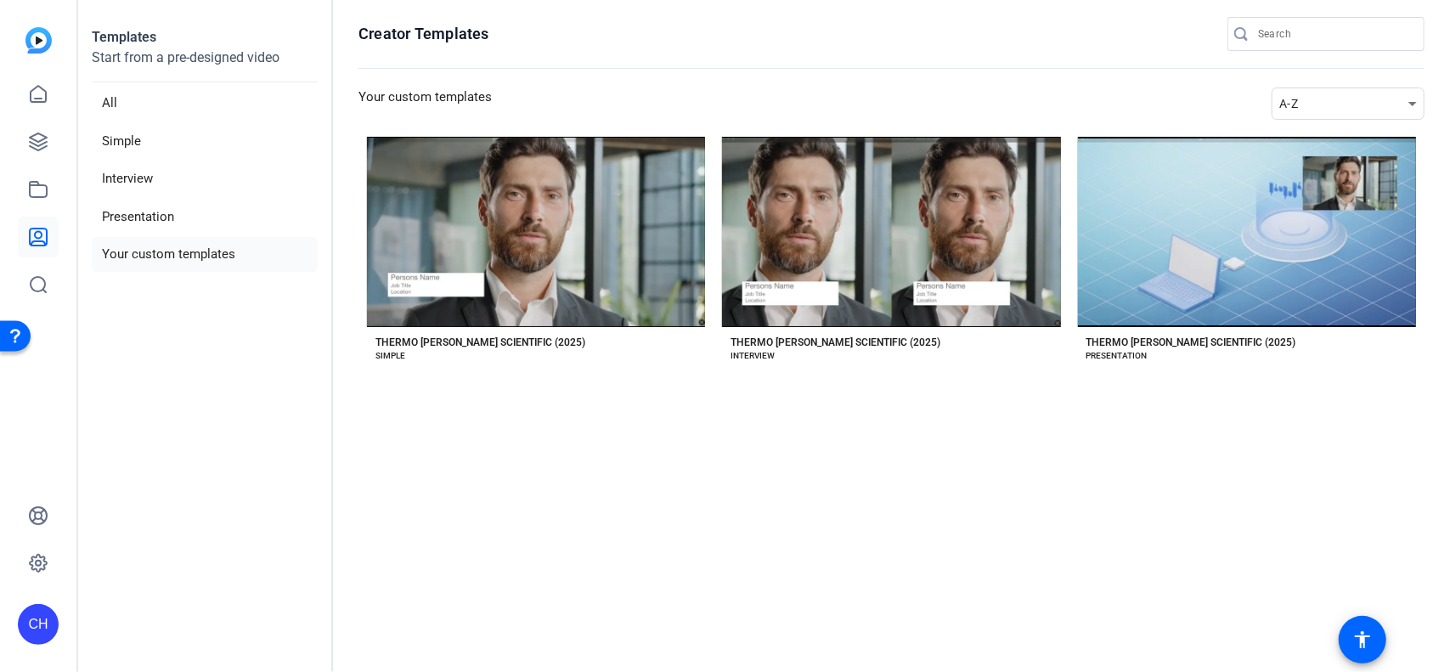
click at [1405, 106] on icon at bounding box center [1413, 103] width 20 height 20
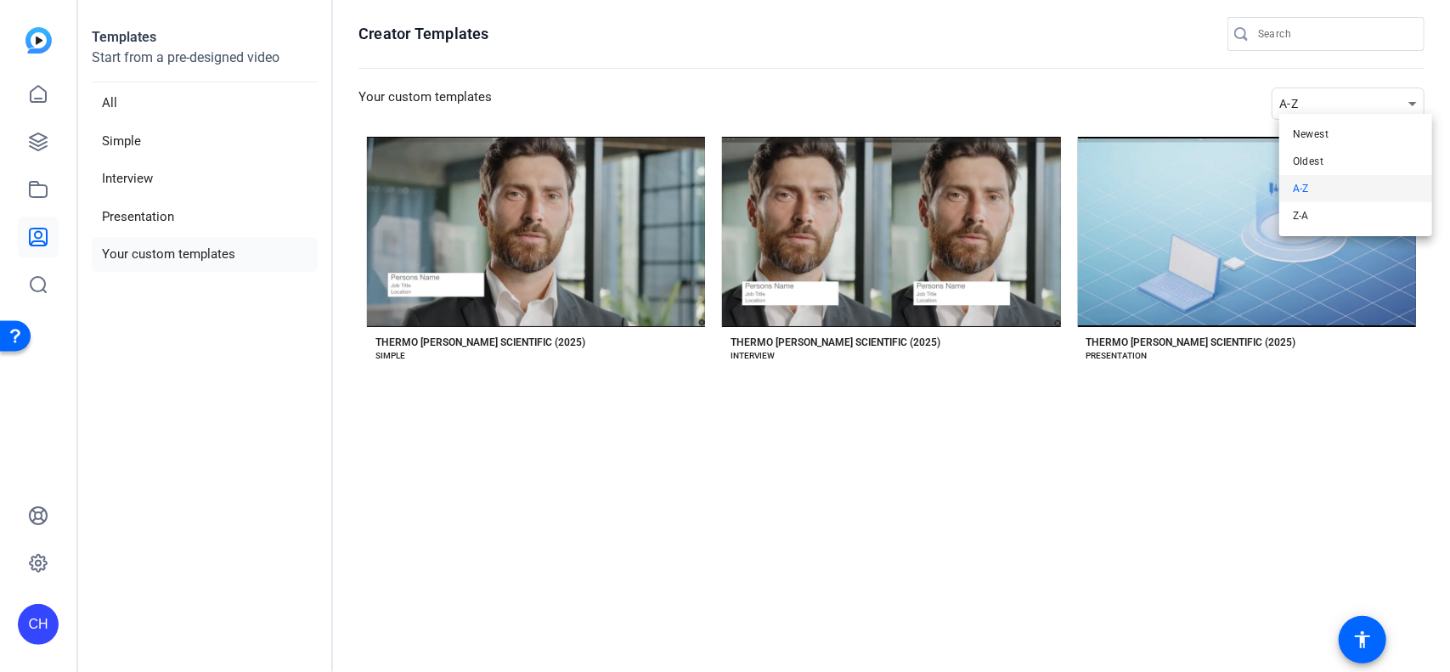
click at [108, 101] on div at bounding box center [725, 336] width 1450 height 672
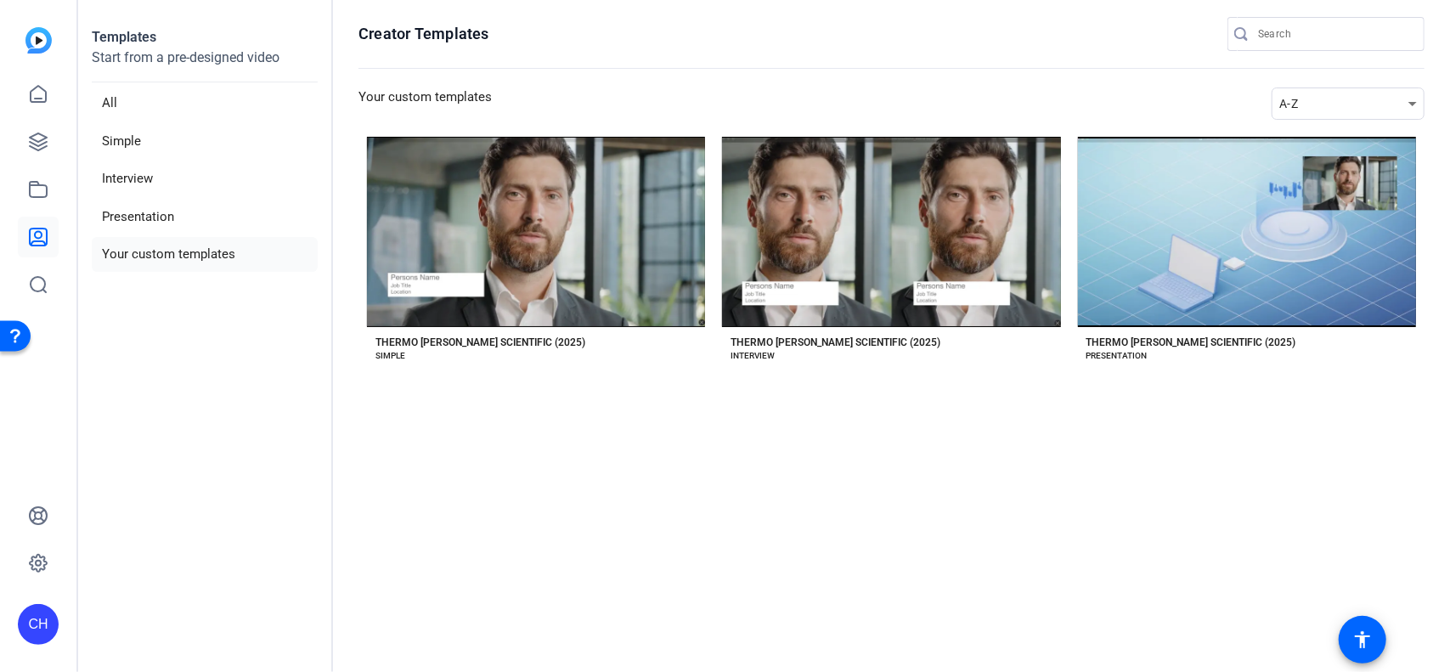
click at [108, 101] on li "All" at bounding box center [205, 103] width 226 height 35
click at [43, 93] on icon at bounding box center [38, 94] width 20 height 20
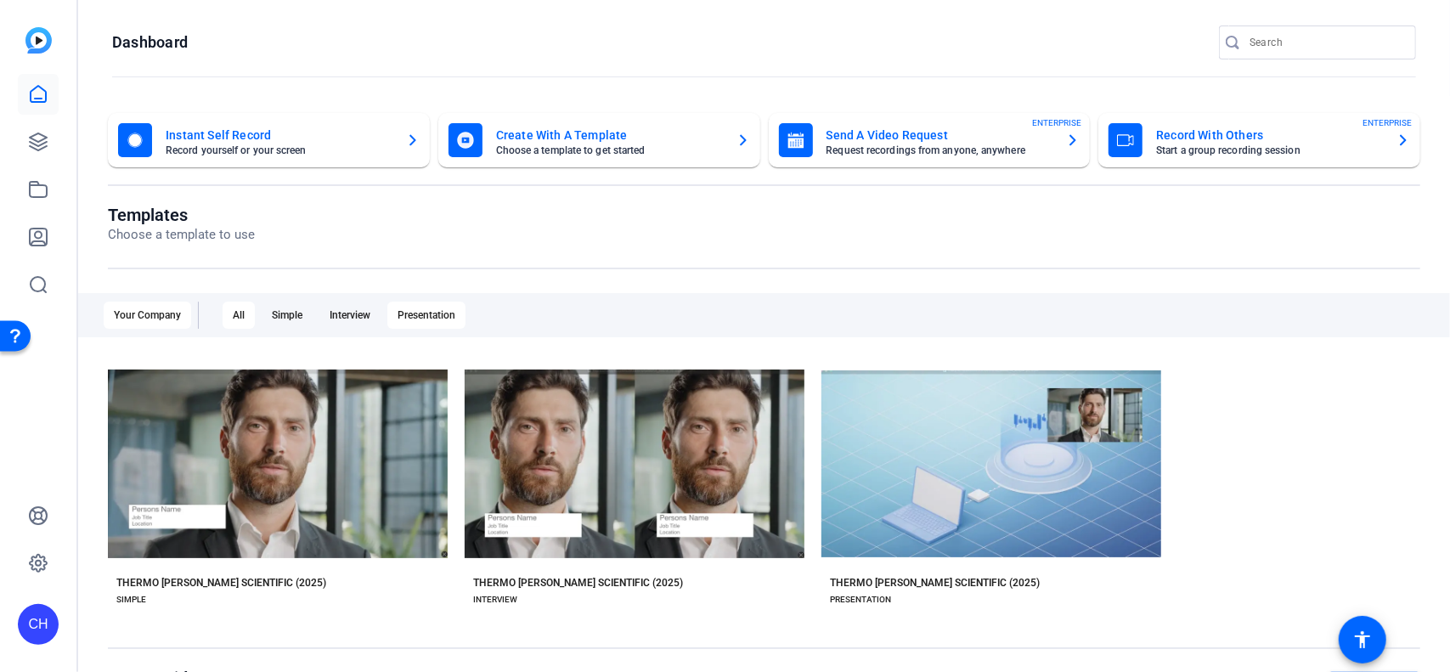
click at [448, 313] on div "Presentation" at bounding box center [426, 315] width 78 height 27
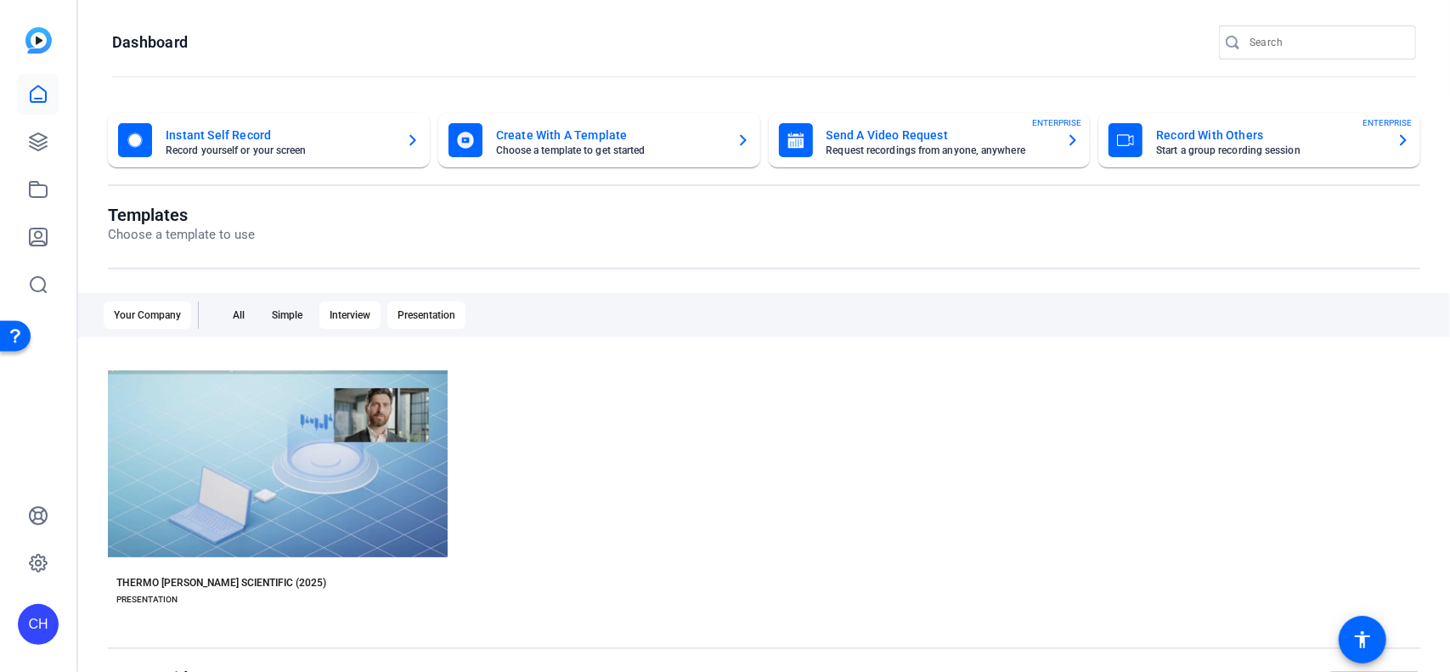
click at [335, 312] on div "Interview" at bounding box center [349, 315] width 61 height 27
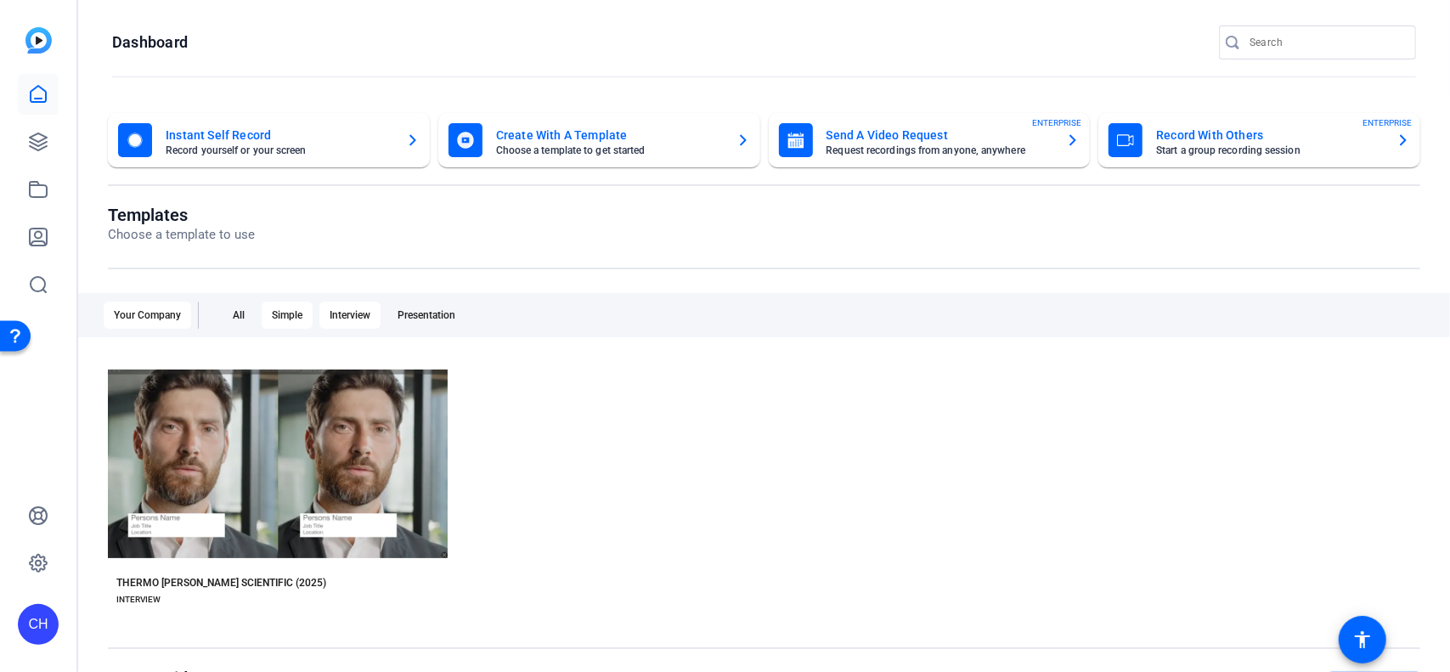
click at [299, 311] on div "Simple" at bounding box center [287, 315] width 51 height 27
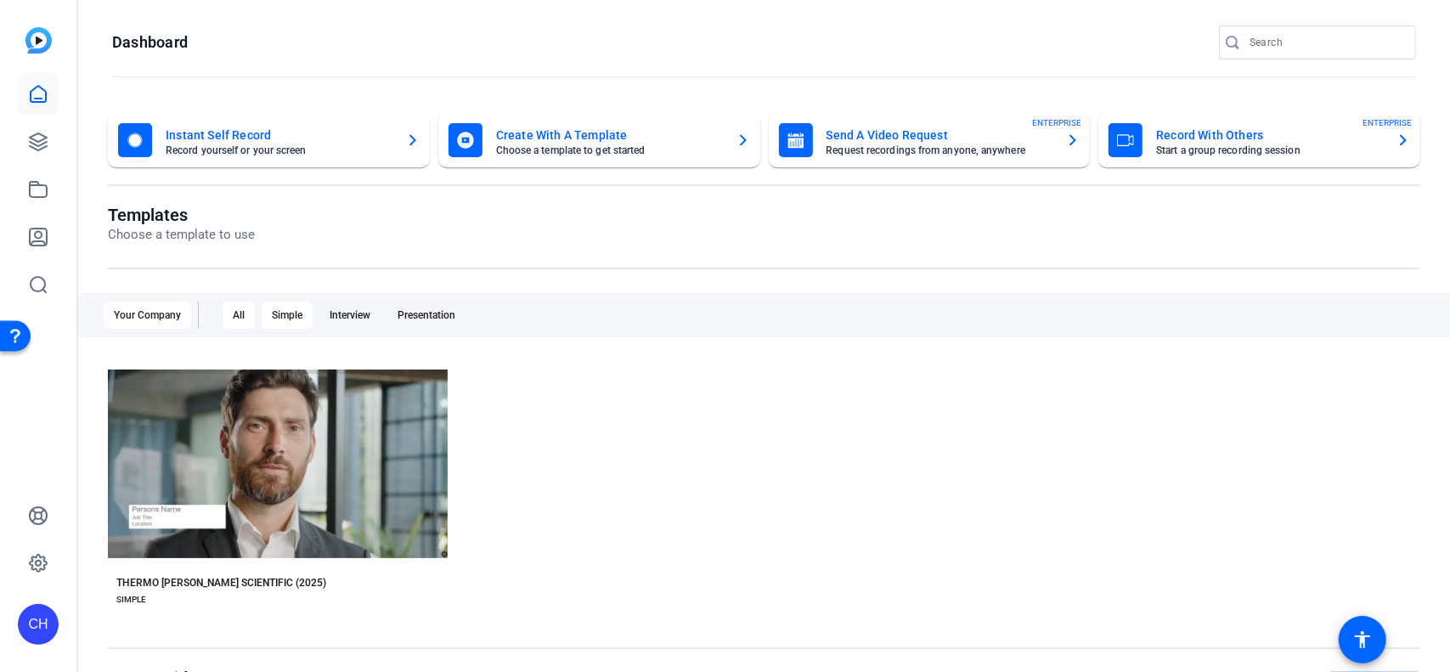
click at [241, 311] on div "All" at bounding box center [239, 315] width 32 height 27
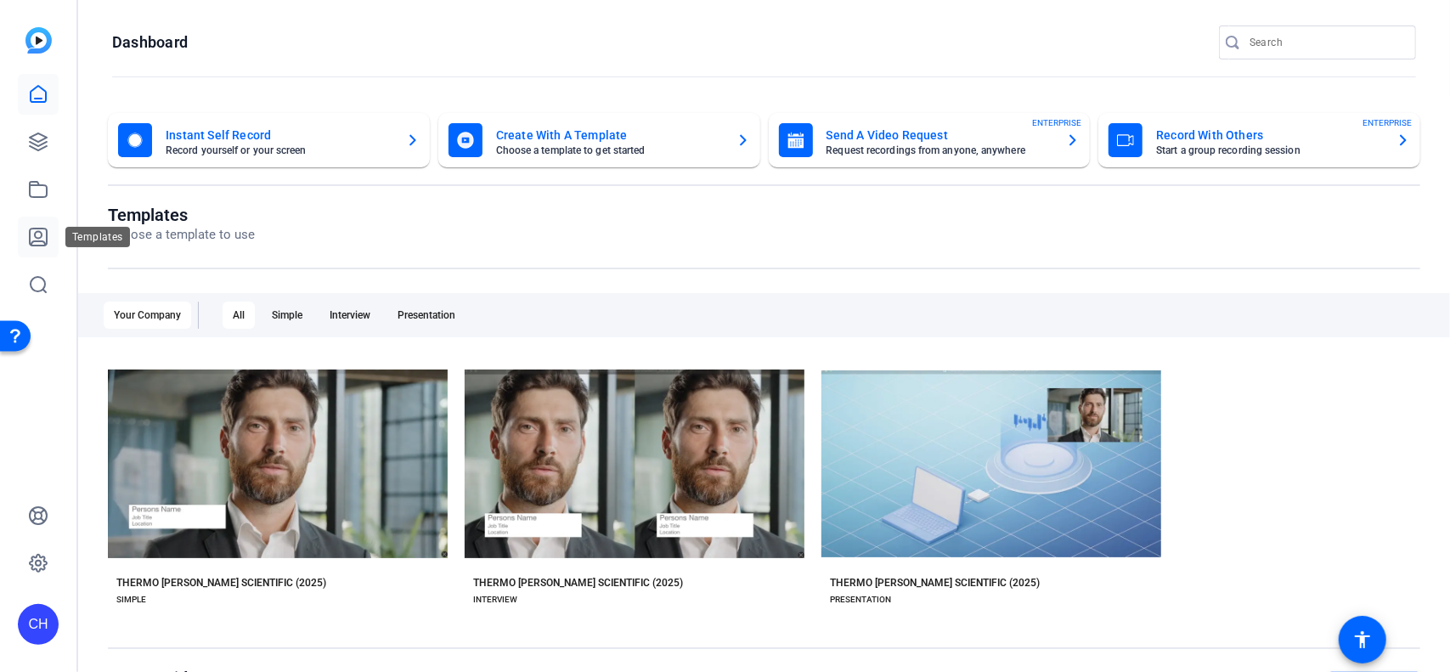
click at [37, 240] on icon at bounding box center [38, 237] width 17 height 17
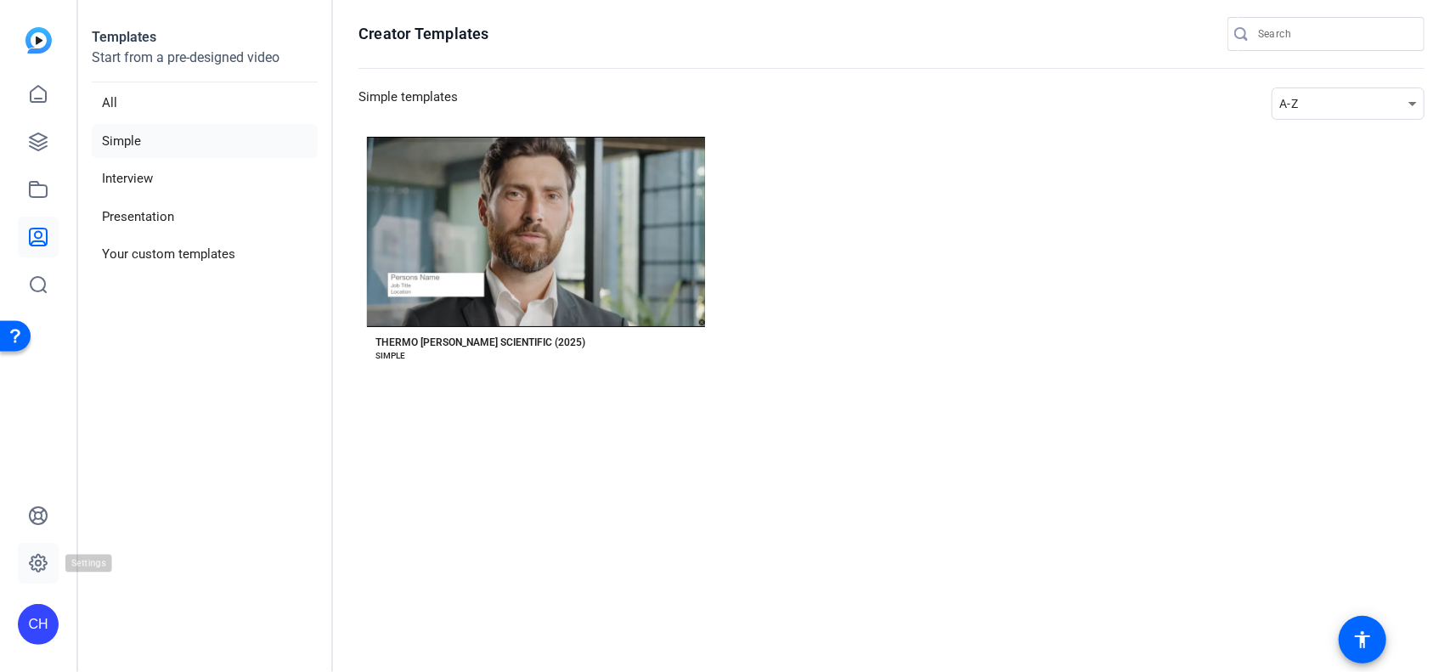
click at [24, 563] on link at bounding box center [38, 563] width 41 height 41
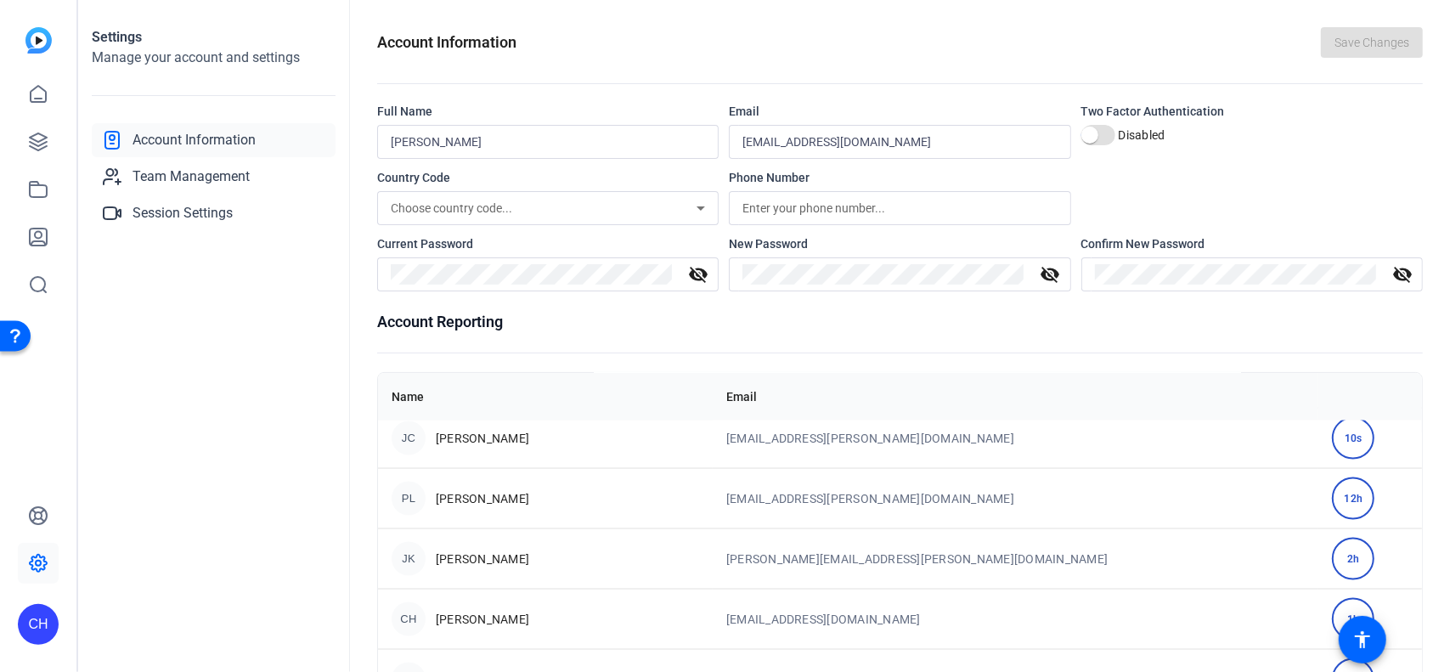
scroll to position [1954, 0]
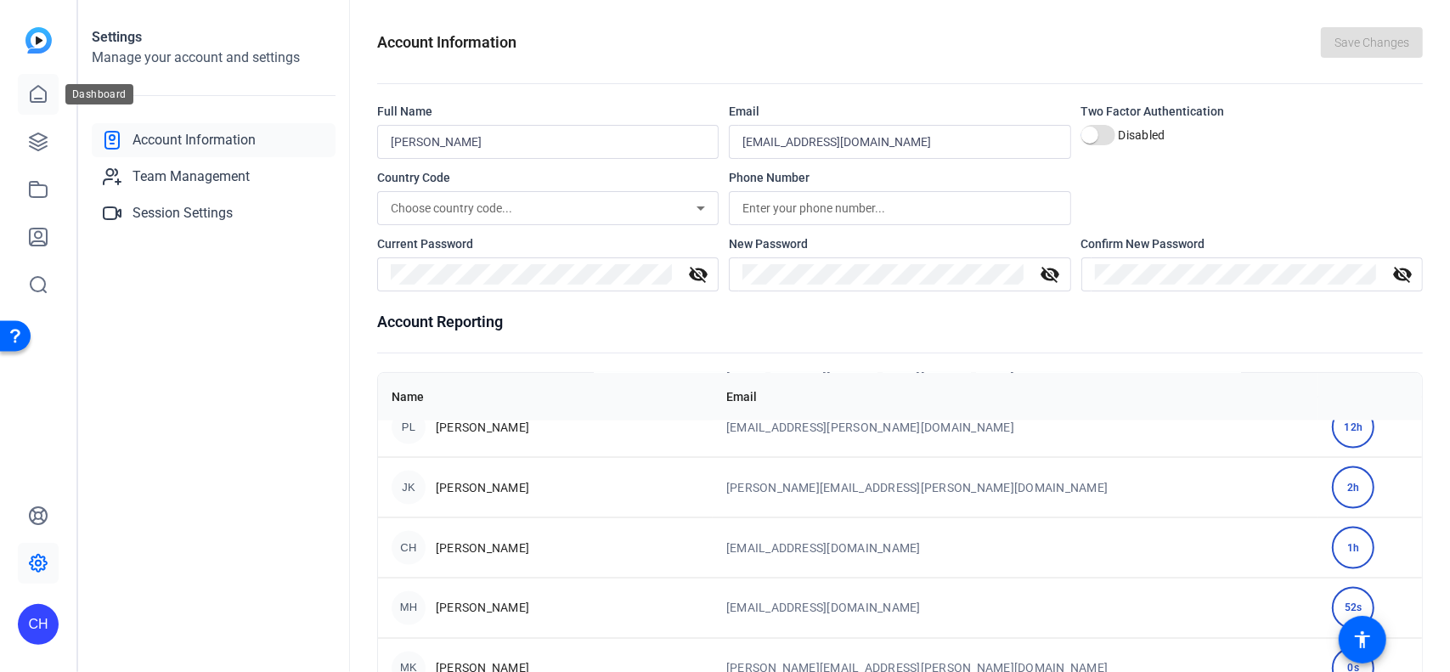
click at [42, 101] on icon at bounding box center [38, 94] width 15 height 16
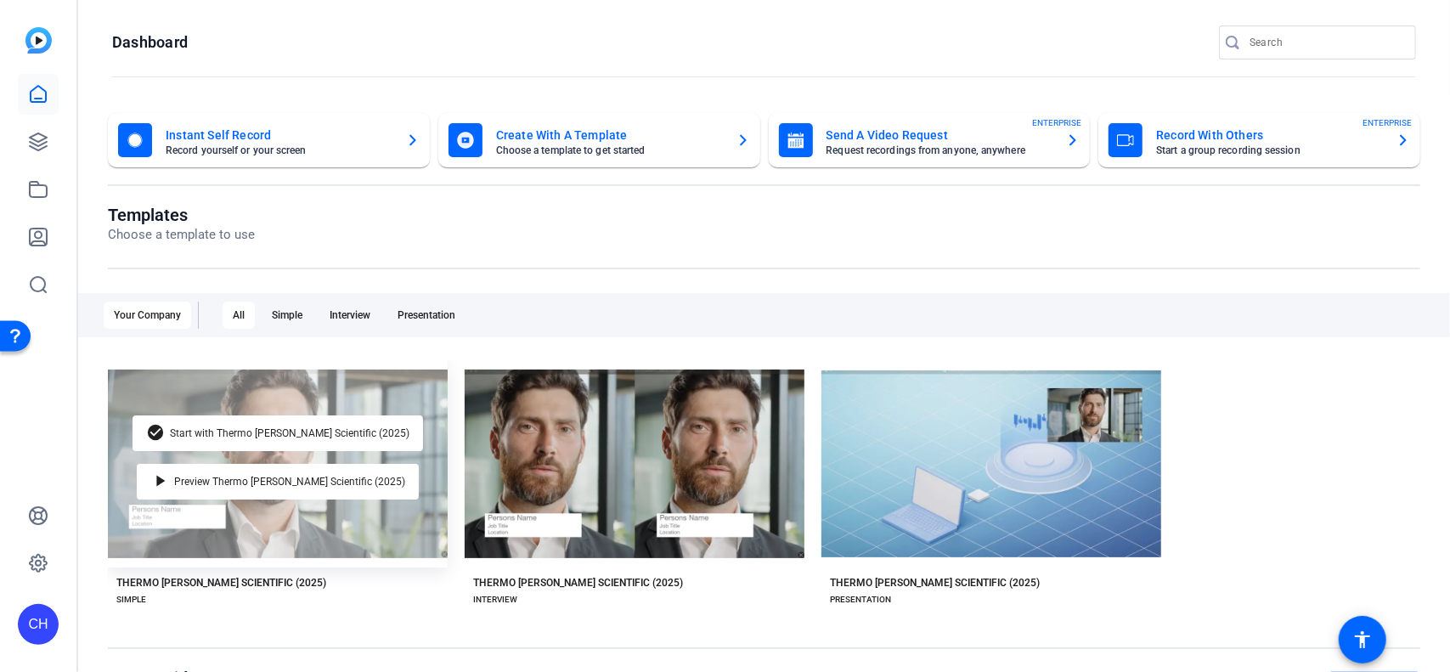
scroll to position [311, 0]
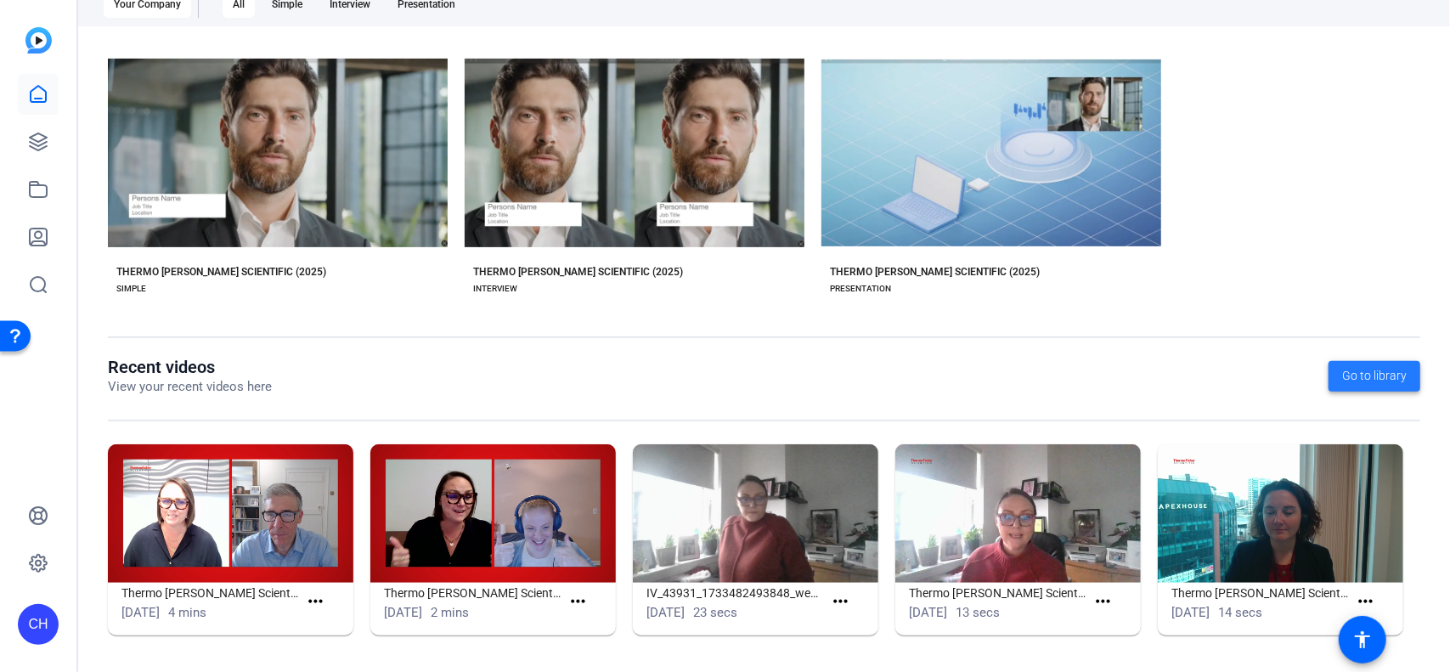
click at [1371, 372] on span "Go to library" at bounding box center [1374, 376] width 65 height 18
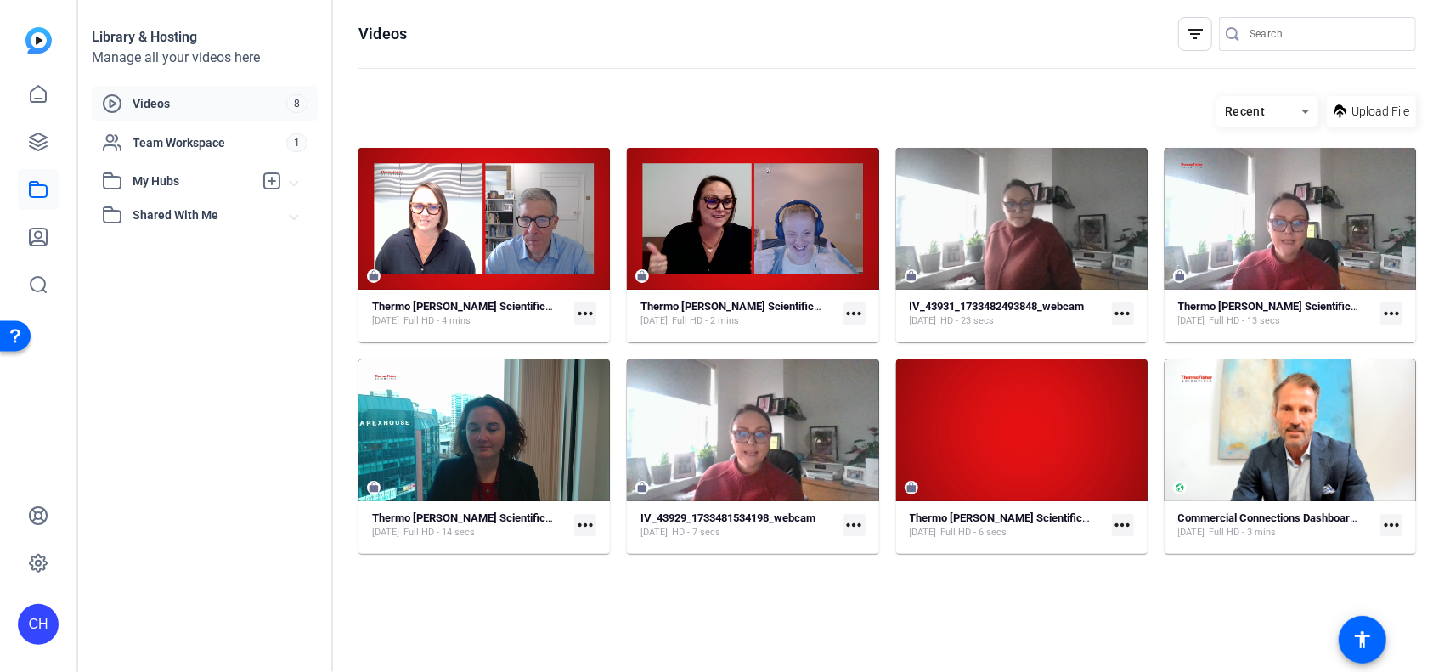
click at [151, 185] on span "My Hubs" at bounding box center [193, 181] width 121 height 18
click at [170, 99] on span "Videos" at bounding box center [210, 103] width 154 height 17
click at [174, 135] on span "Team Workspace" at bounding box center [210, 142] width 154 height 17
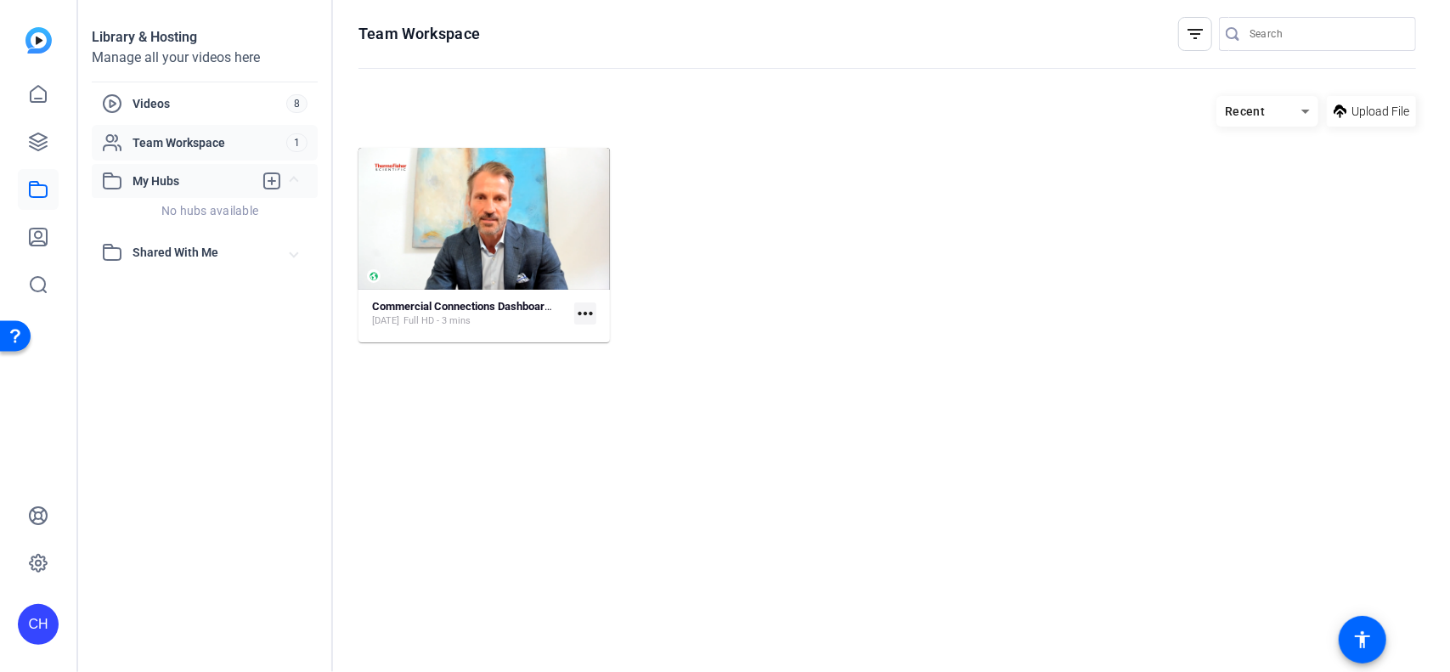
click at [191, 180] on span "My Hubs" at bounding box center [193, 181] width 121 height 18
click at [187, 149] on span "Team Workspace" at bounding box center [210, 142] width 154 height 17
click at [144, 103] on span "Videos" at bounding box center [210, 103] width 154 height 17
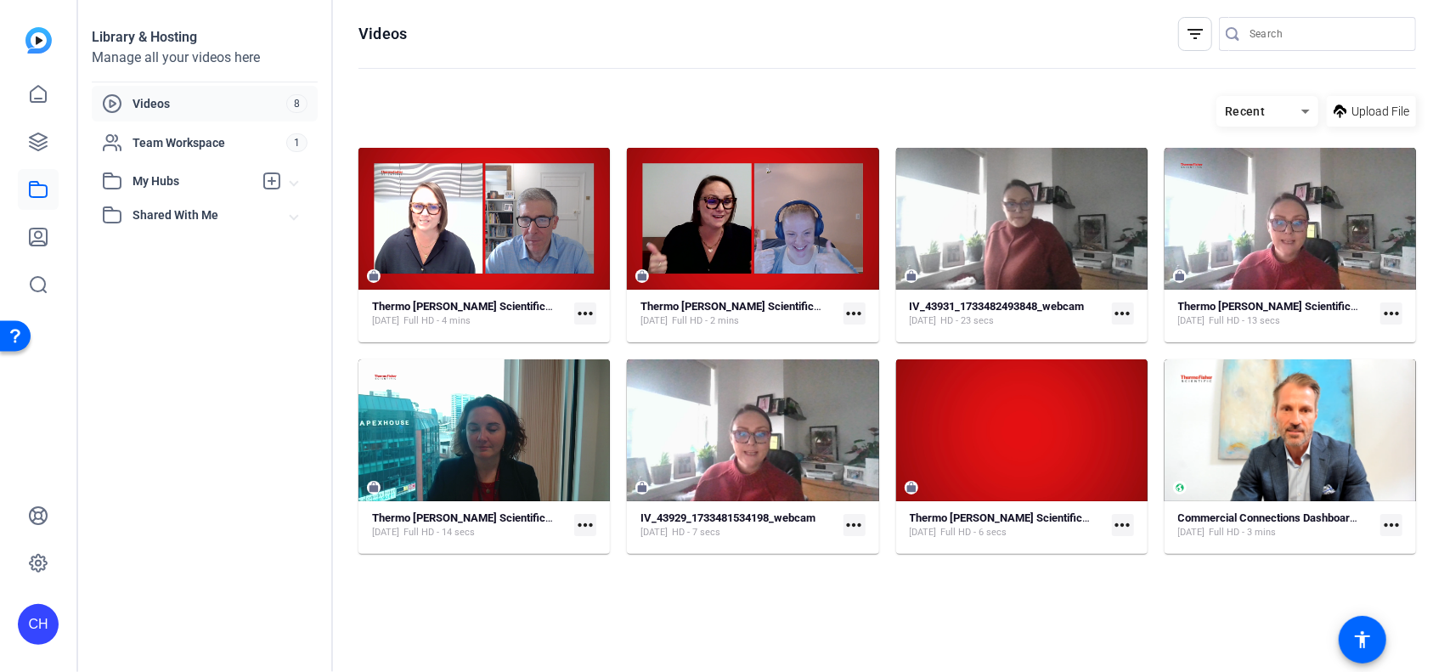
click at [594, 313] on mat-icon "more_horiz" at bounding box center [585, 313] width 22 height 22
click at [37, 94] on div at bounding box center [725, 336] width 1450 height 672
click at [32, 89] on icon at bounding box center [38, 94] width 15 height 16
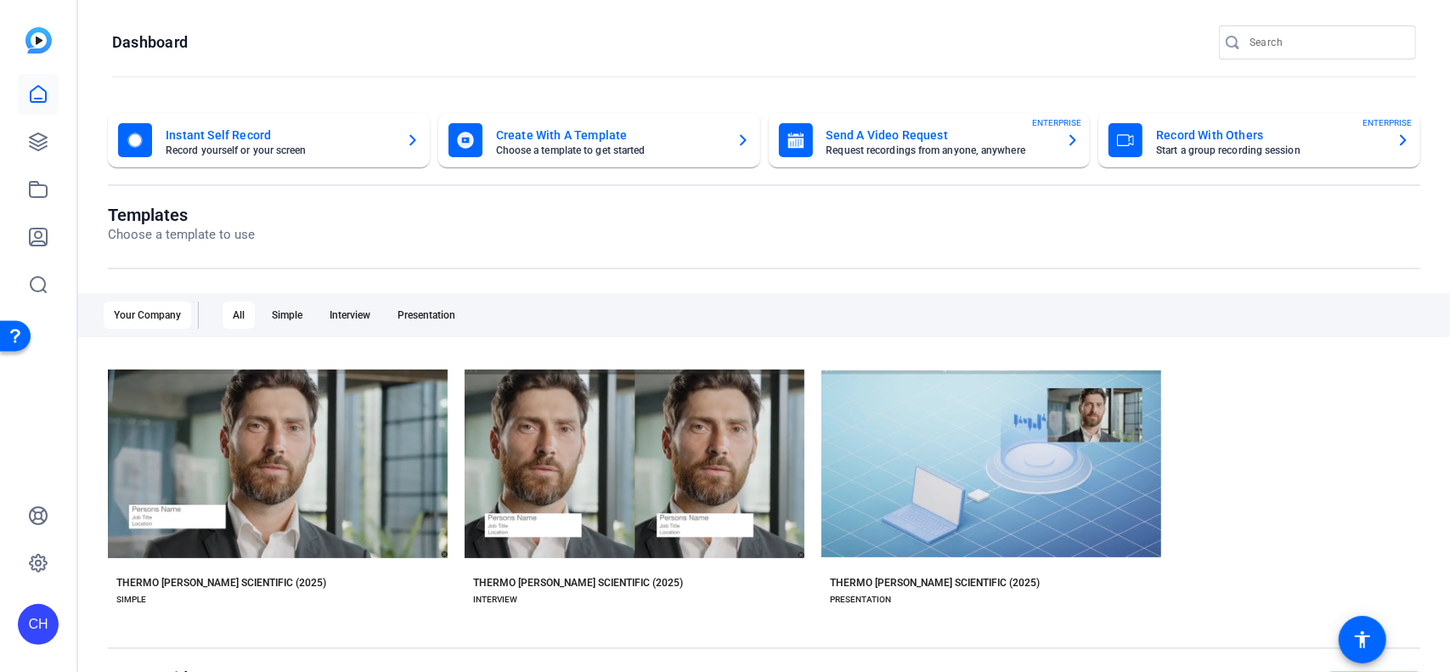
click at [139, 319] on div "Your Company" at bounding box center [148, 315] width 88 height 27
click at [138, 315] on div "Your Company" at bounding box center [148, 315] width 88 height 27
click at [133, 320] on div "Your Company" at bounding box center [148, 315] width 88 height 27
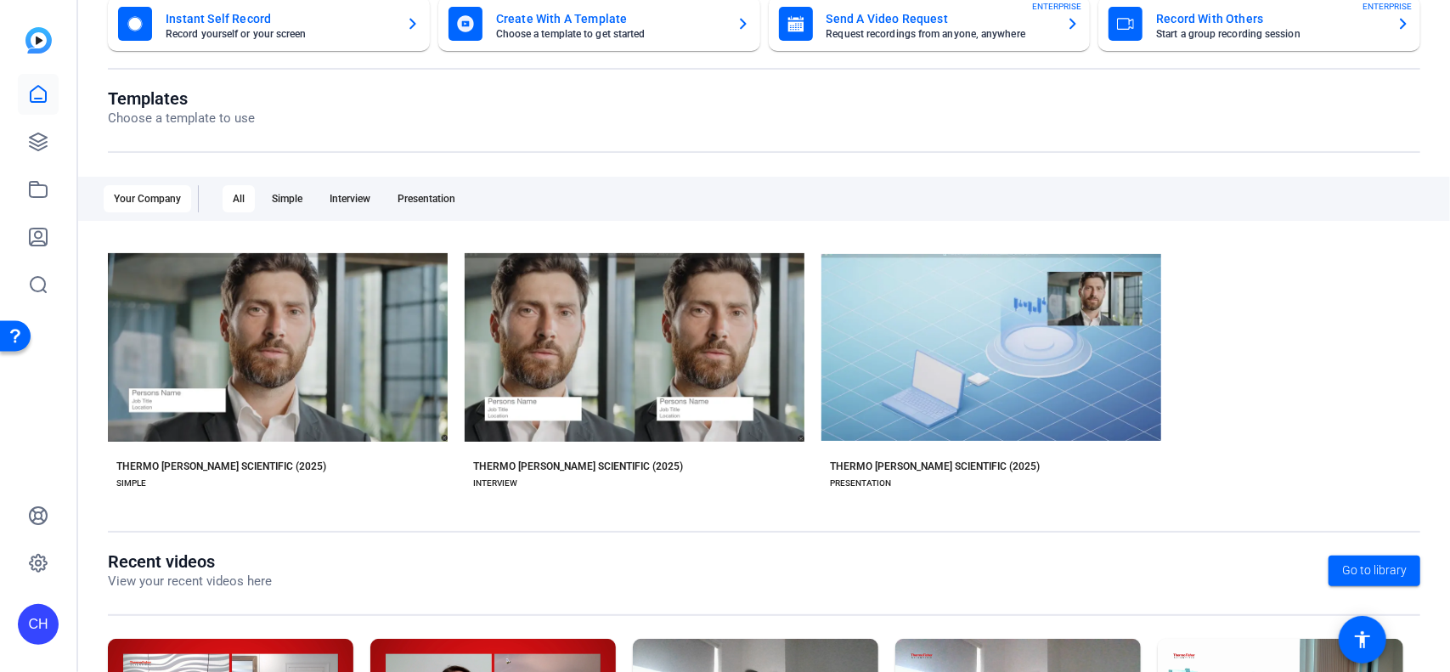
scroll to position [255, 0]
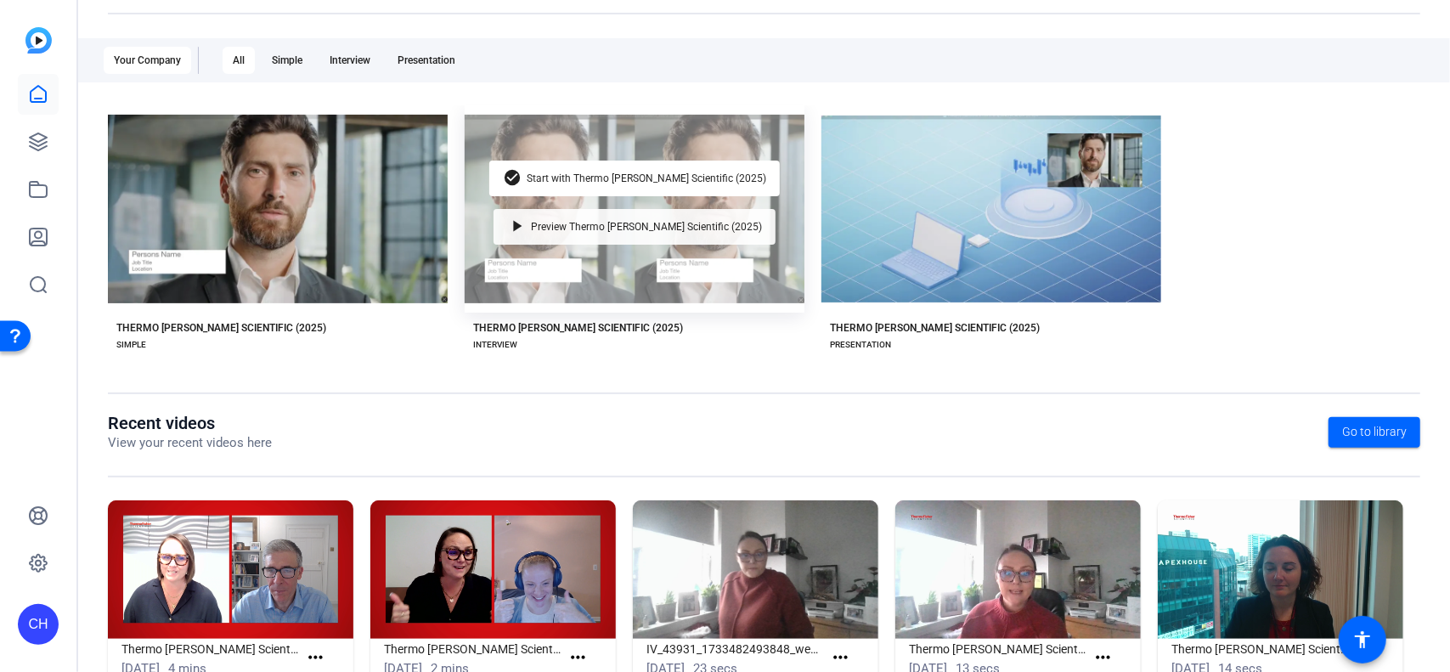
click at [655, 208] on div "check_circle Start with Thermo [PERSON_NAME] Scientific (2025) play_arrow Previ…" at bounding box center [635, 208] width 340 height 207
click at [604, 178] on span "Start with Thermo [PERSON_NAME] Scientific (2025)" at bounding box center [647, 178] width 240 height 10
